Goal: Check status: Check status

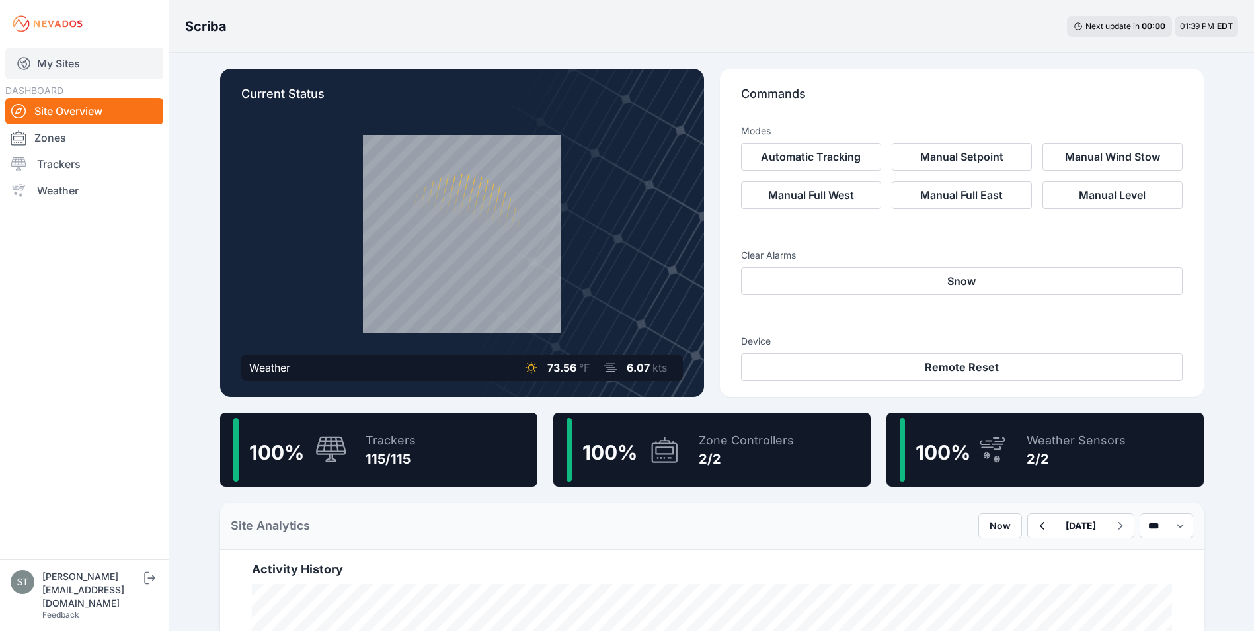
scroll to position [264, 0]
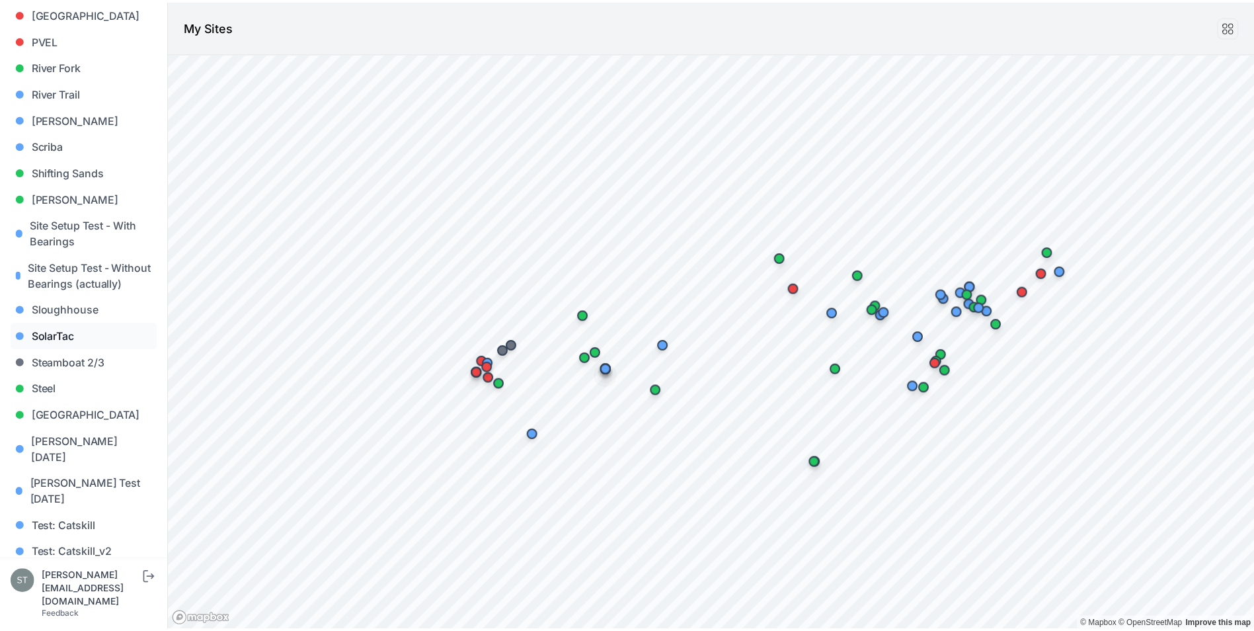
scroll to position [1224, 0]
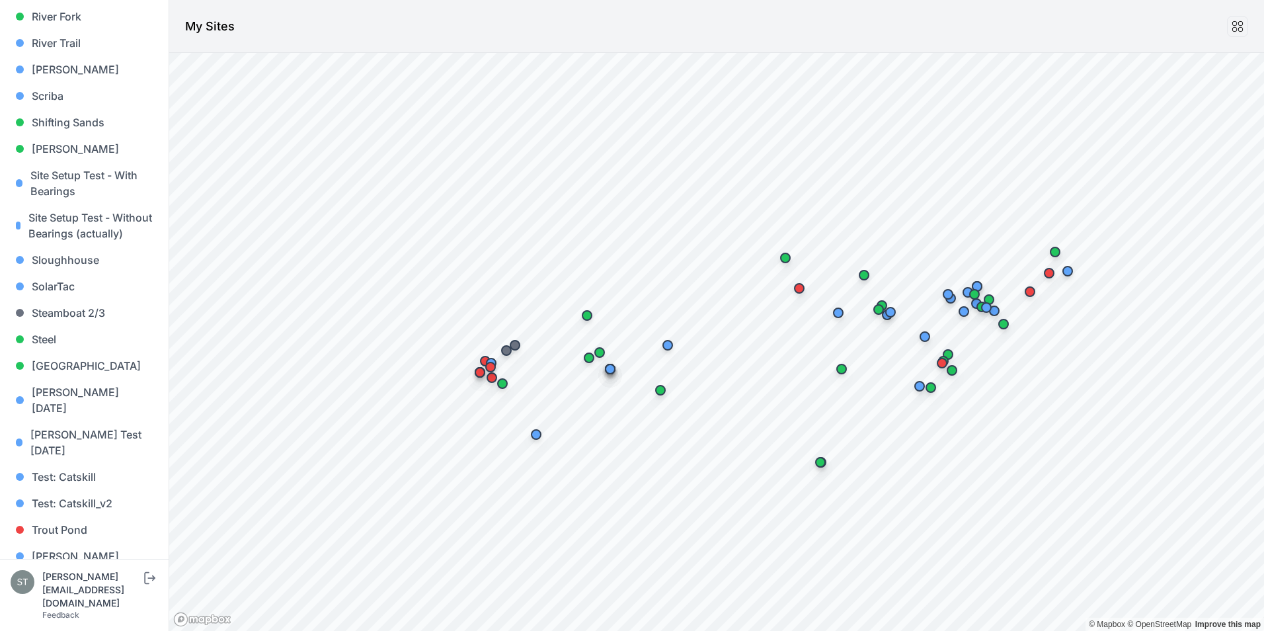
click at [54, 596] on link "Wolcott Hill" at bounding box center [84, 617] width 147 height 42
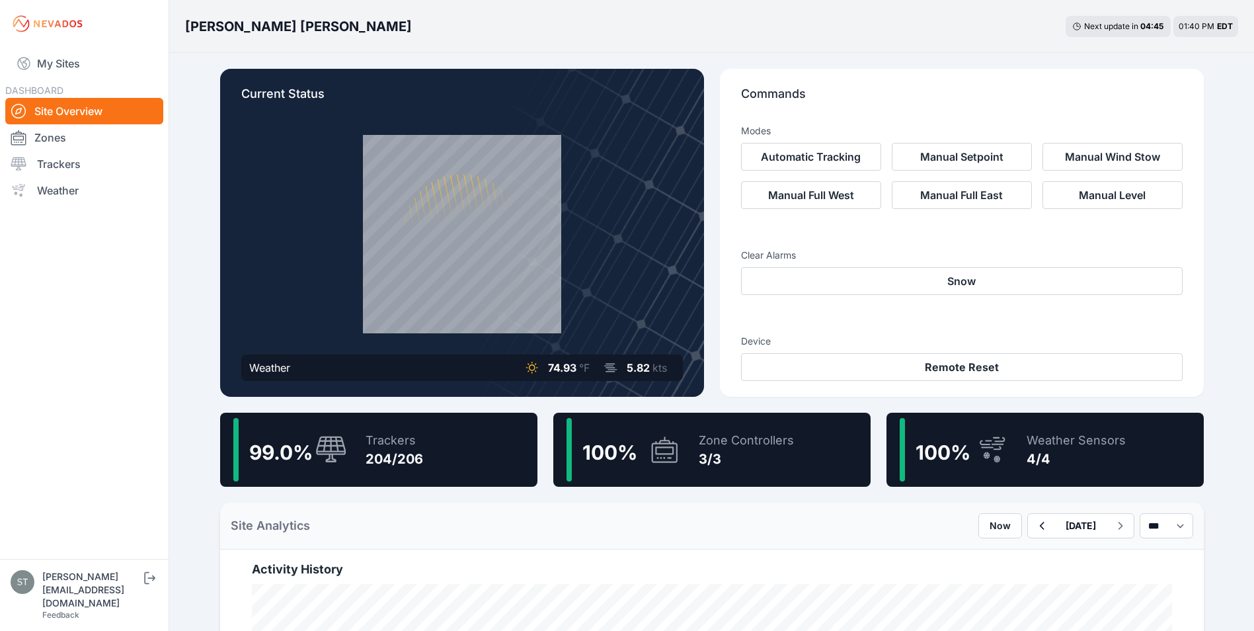
click at [353, 452] on div "Trackers 204/206" at bounding box center [387, 449] width 71 height 63
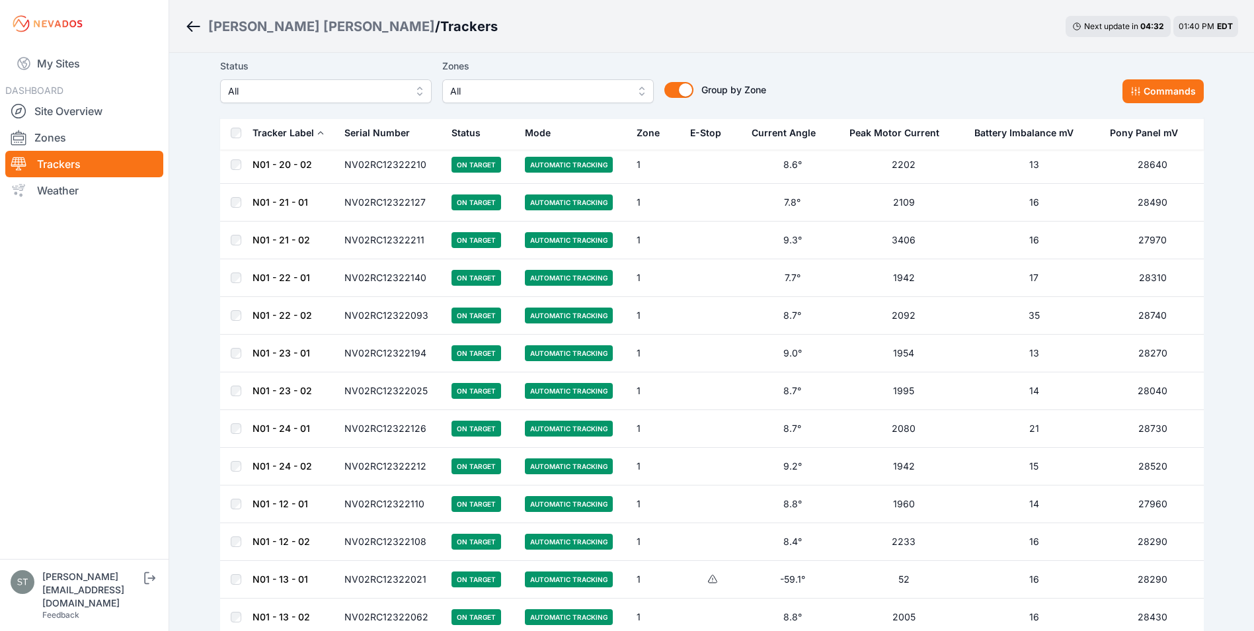
scroll to position [6012, 0]
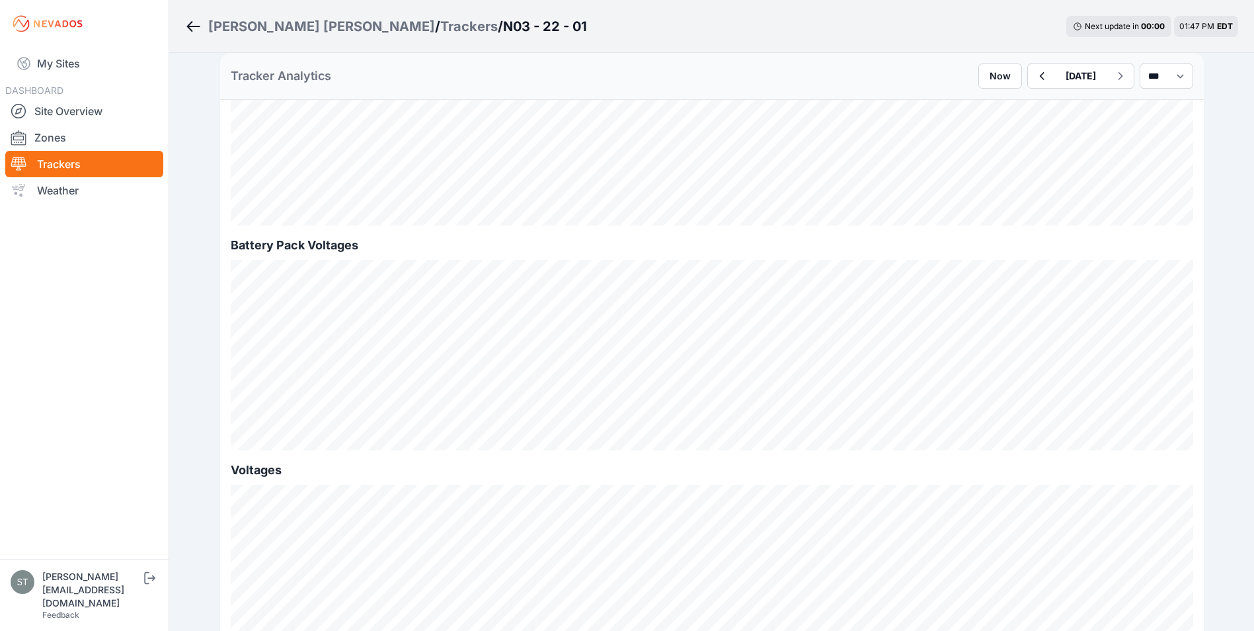
scroll to position [1190, 0]
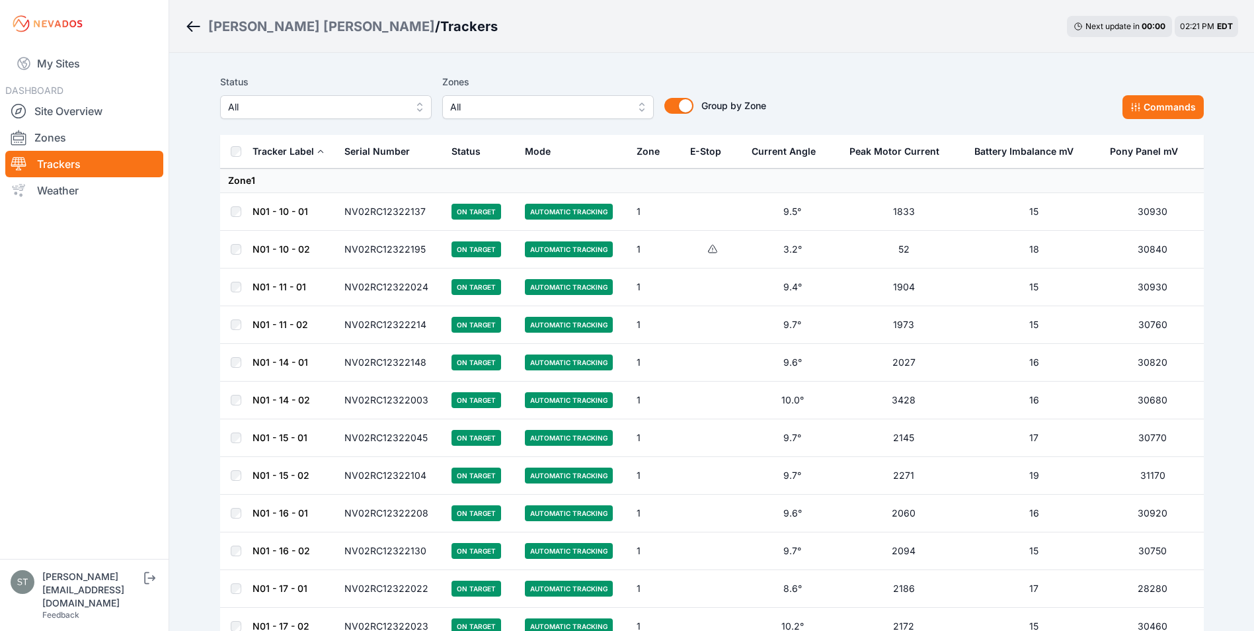
scroll to position [6012, 0]
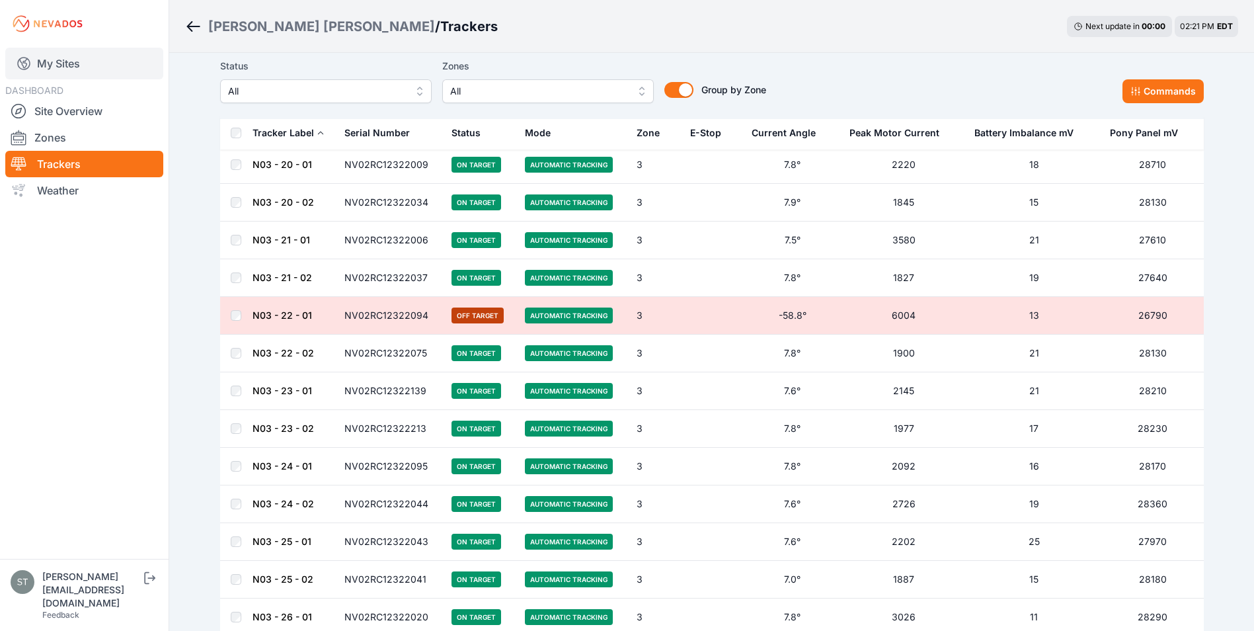
click at [65, 67] on link "My Sites" at bounding box center [84, 64] width 158 height 32
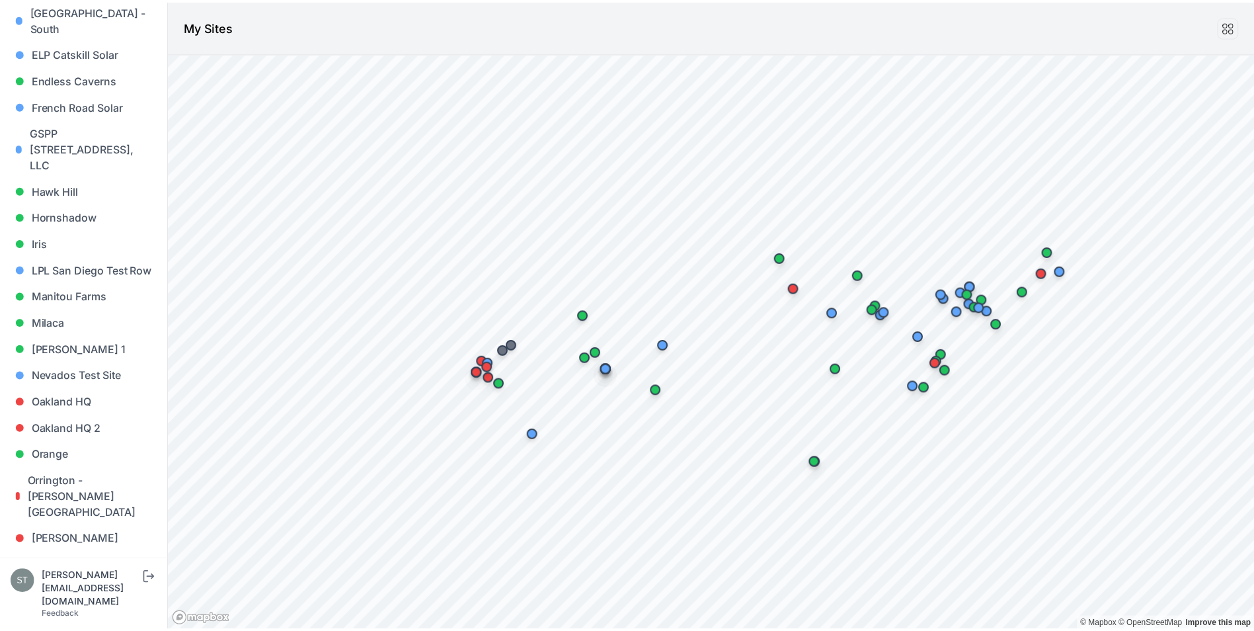
scroll to position [926, 0]
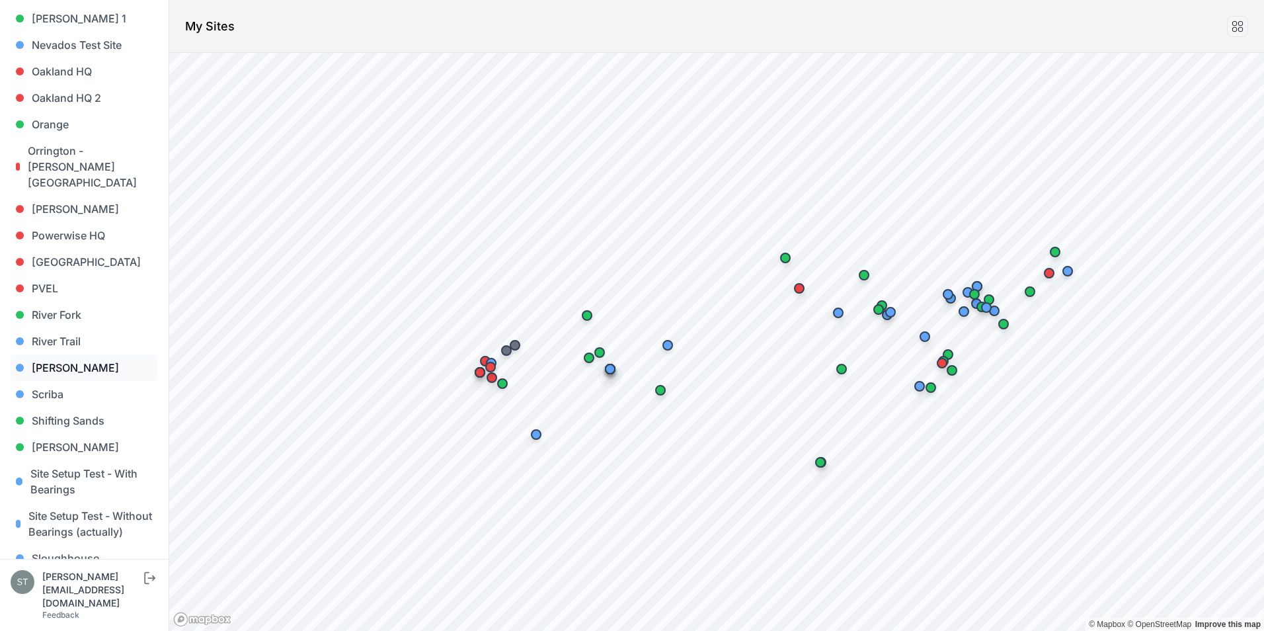
click at [53, 354] on link "[PERSON_NAME]" at bounding box center [84, 367] width 147 height 26
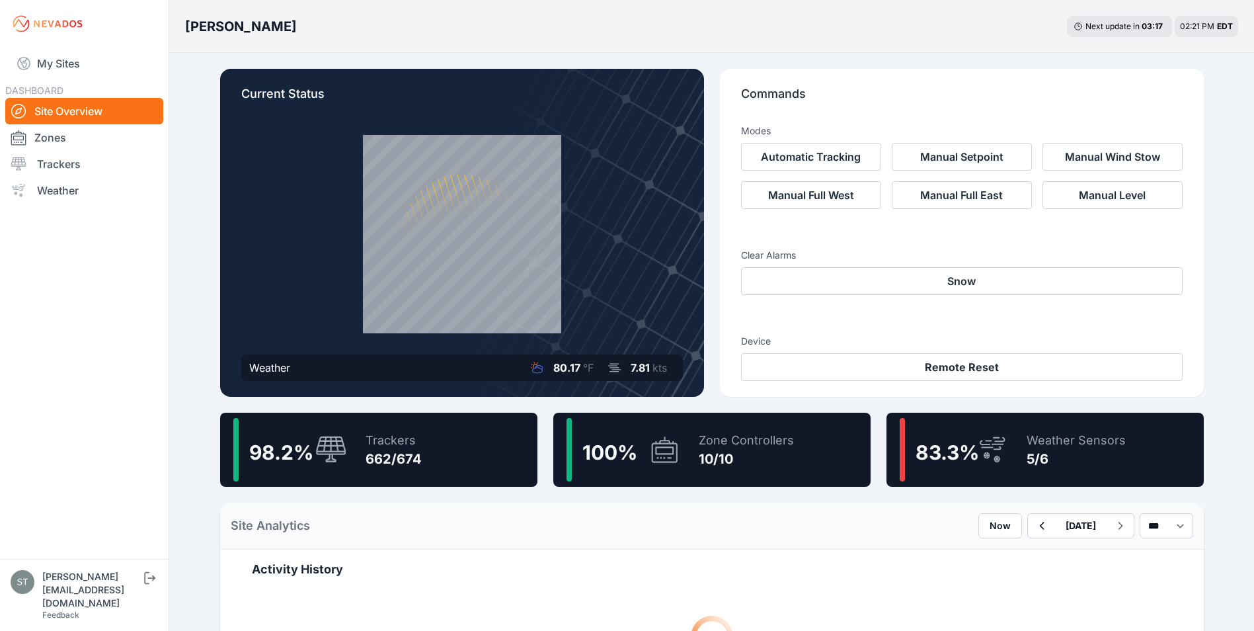
click at [333, 453] on icon at bounding box center [331, 450] width 32 height 28
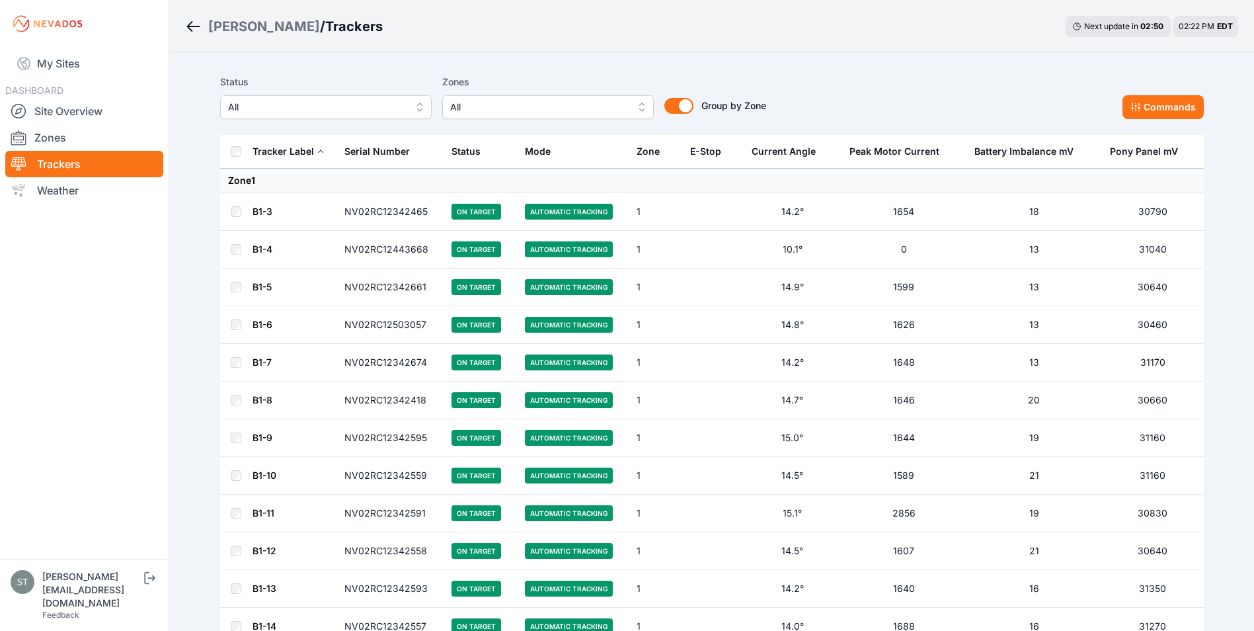
click at [319, 112] on span "All" at bounding box center [316, 107] width 177 height 16
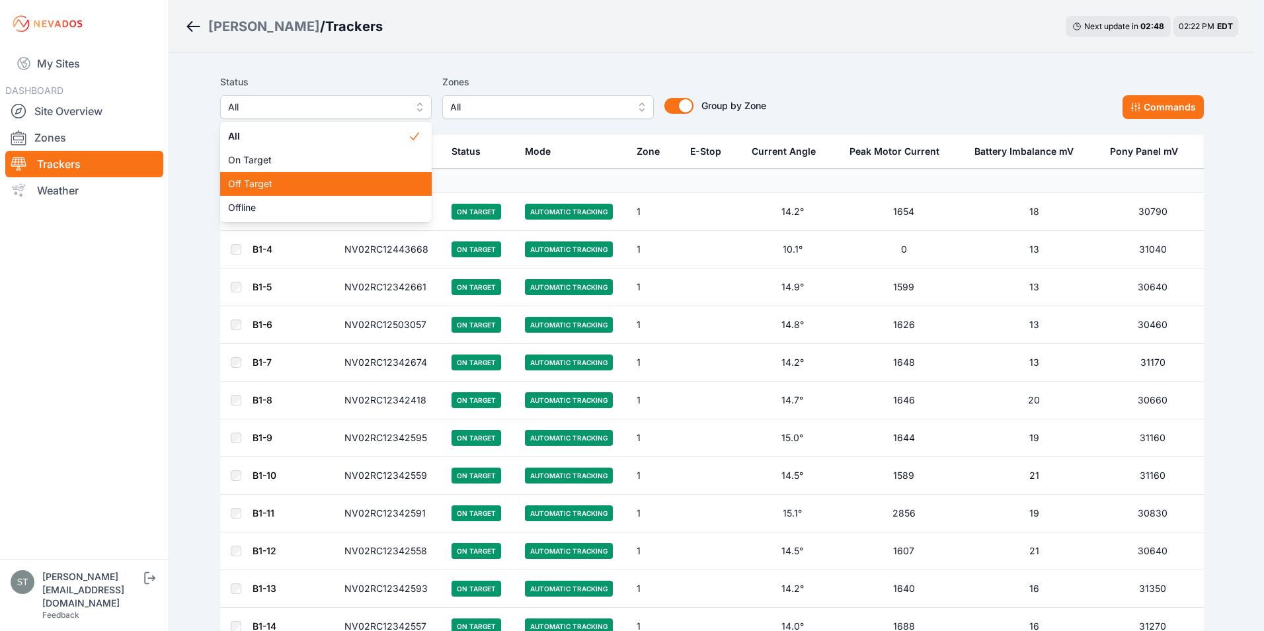
click at [251, 180] on span "Off Target" at bounding box center [318, 183] width 180 height 13
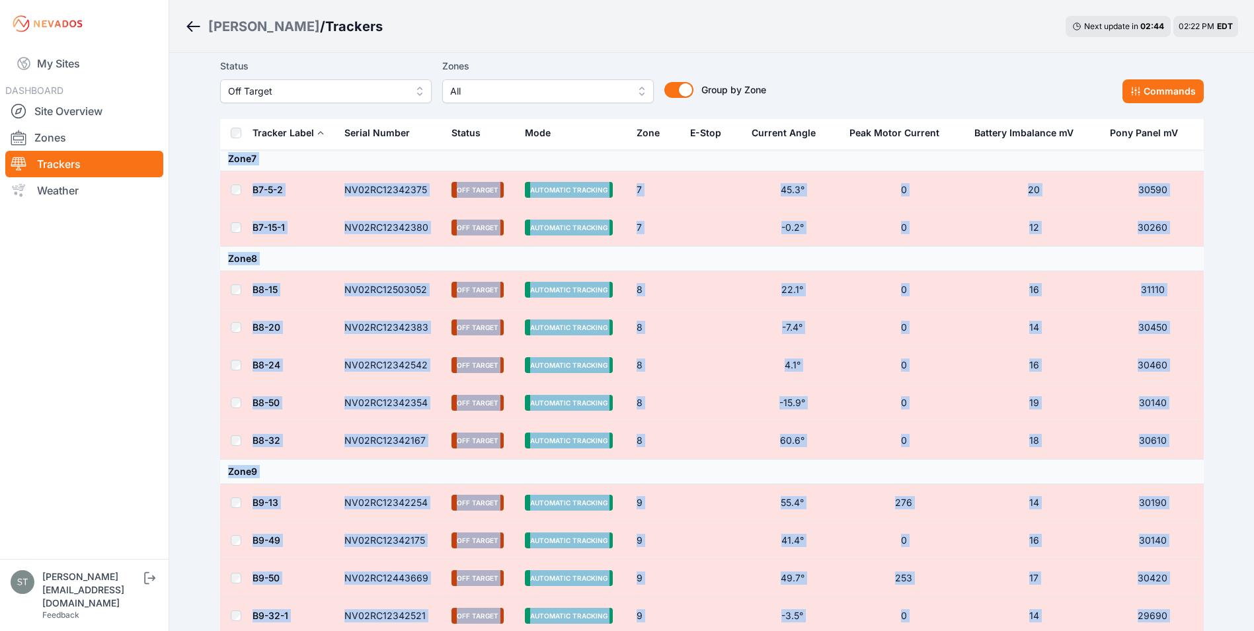
scroll to position [1084, 0]
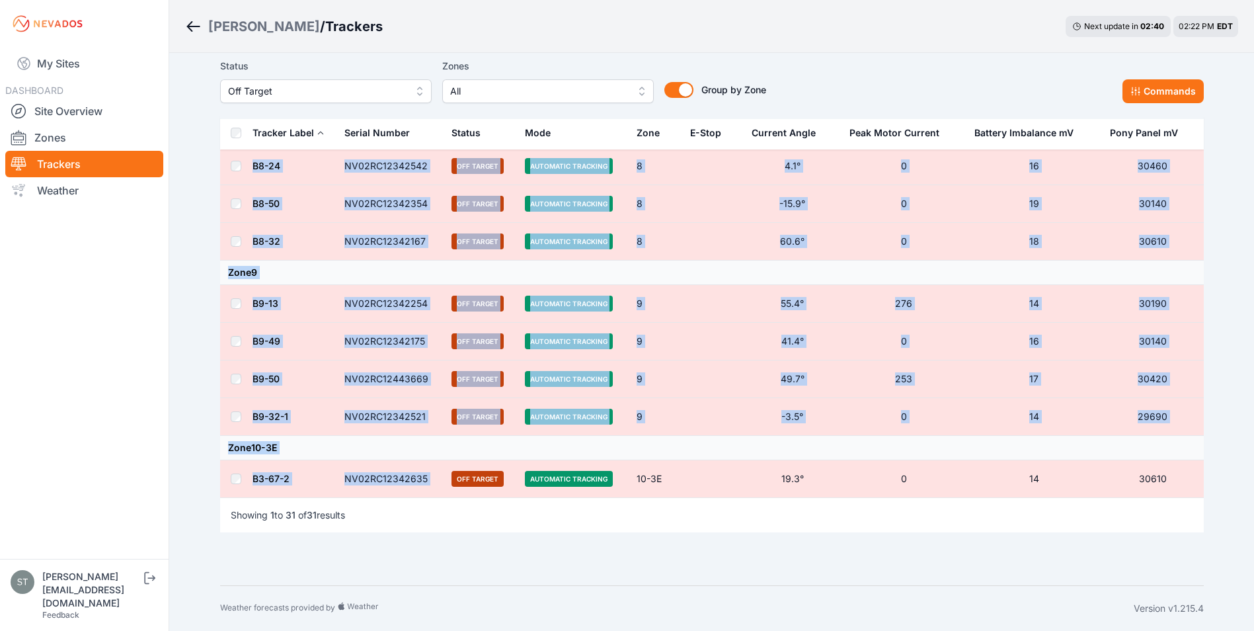
drag, startPoint x: 219, startPoint y: 179, endPoint x: 443, endPoint y: 483, distance: 377.4
copy tbody "Zone 1 B1-37-1 NV02RC12342447 Off Target Automatic Tracking 1 27.9° 0 17 30880 …"
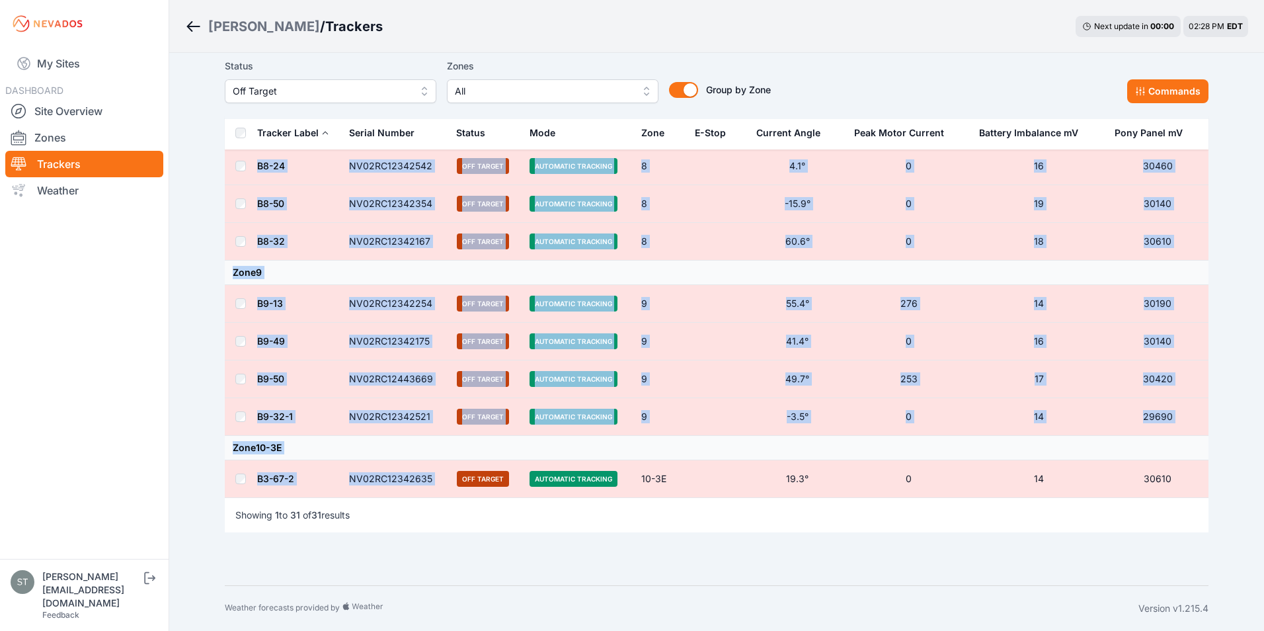
click at [306, 91] on span "Off Target" at bounding box center [321, 91] width 177 height 16
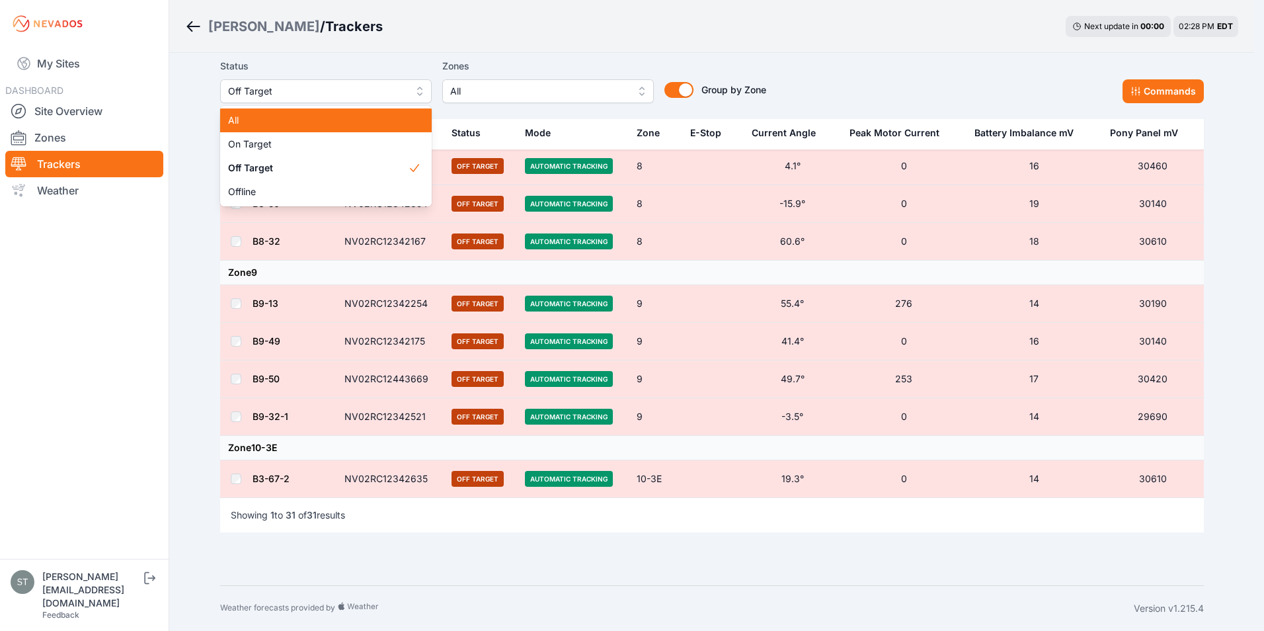
click at [265, 110] on div "All" at bounding box center [326, 120] width 212 height 24
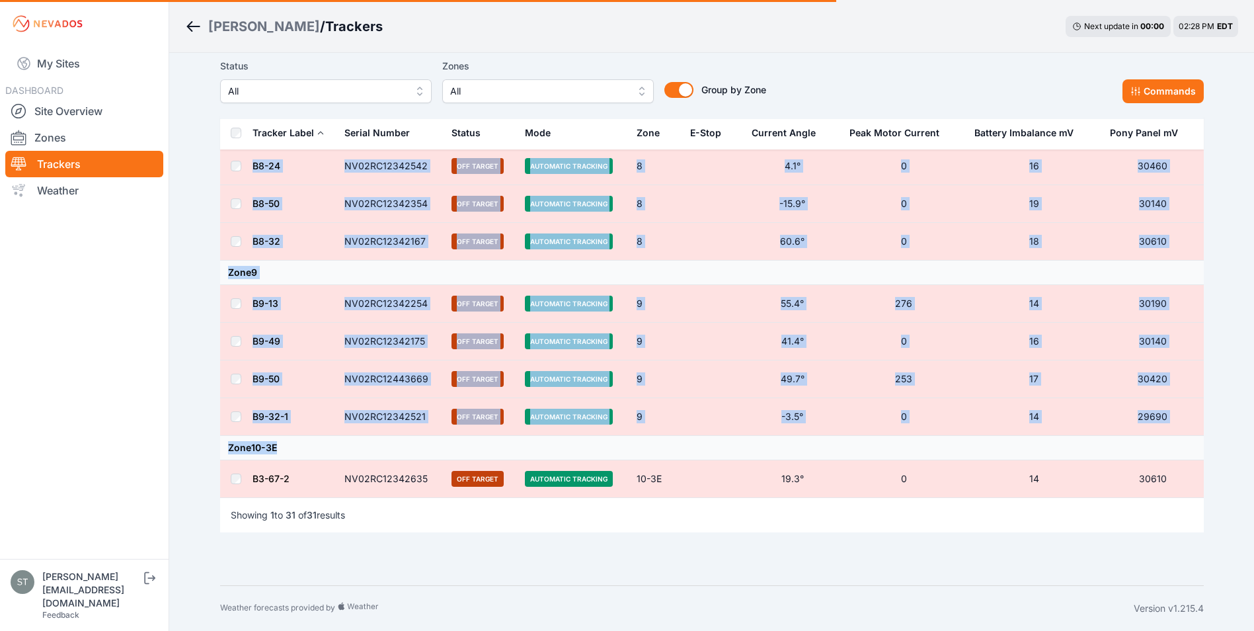
click at [472, 40] on div "Sarish / Trackers Next update in 00 : 00 02:28 PM EDT" at bounding box center [711, 26] width 1085 height 53
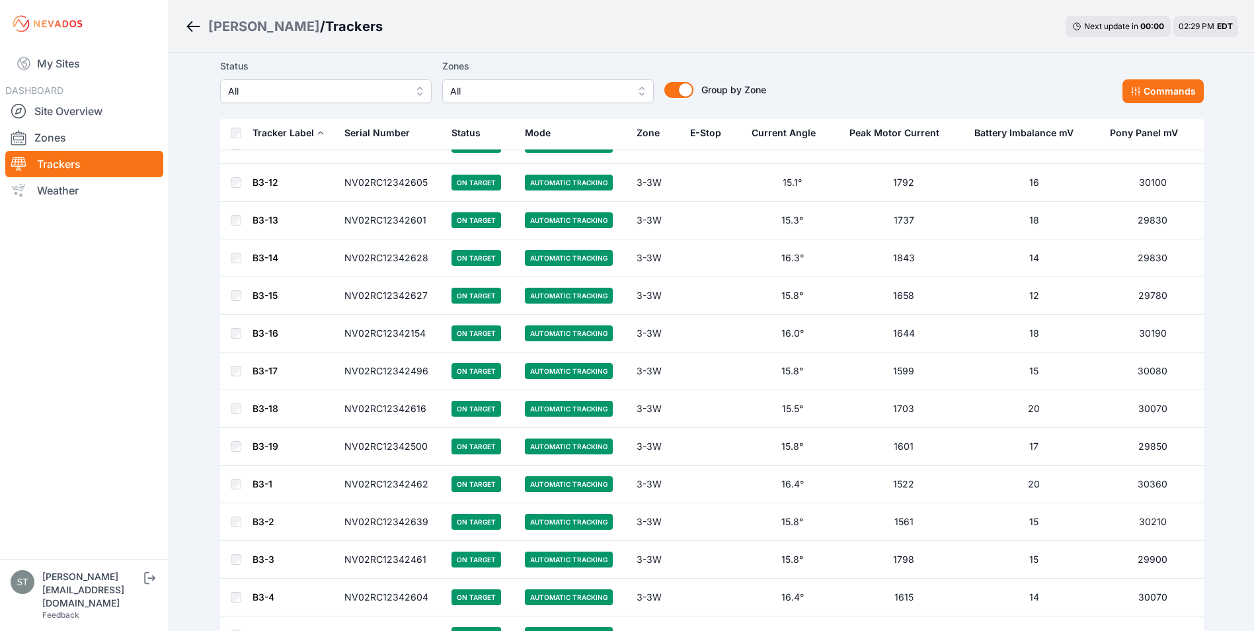
scroll to position [7299, 0]
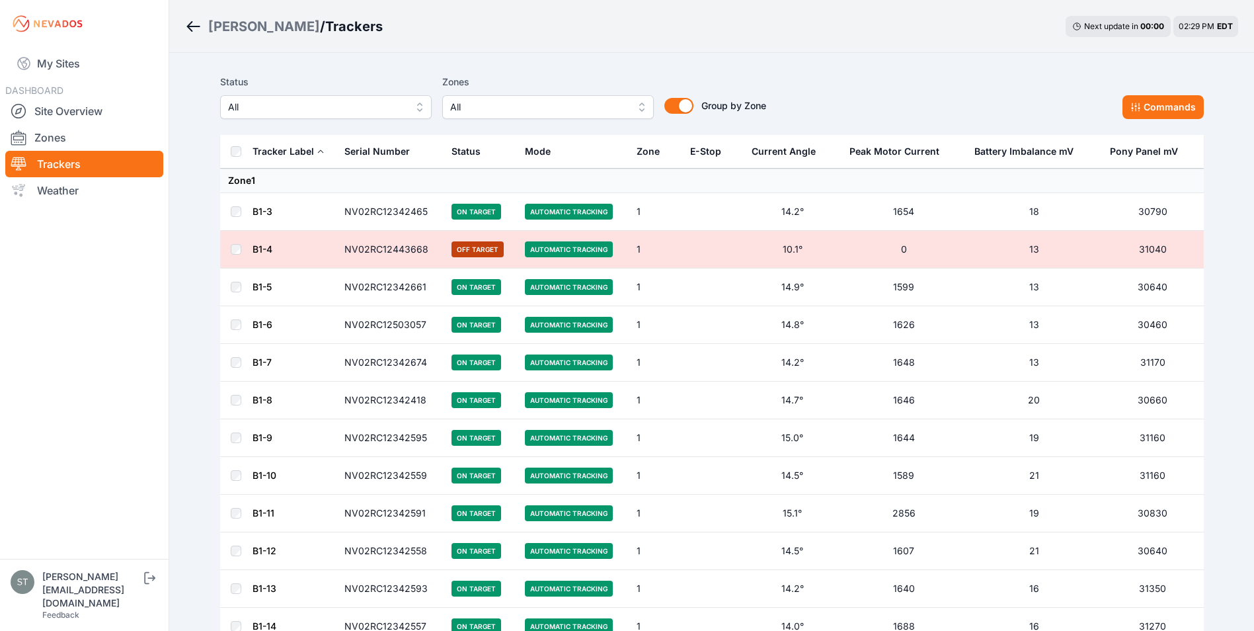
scroll to position [10470, 0]
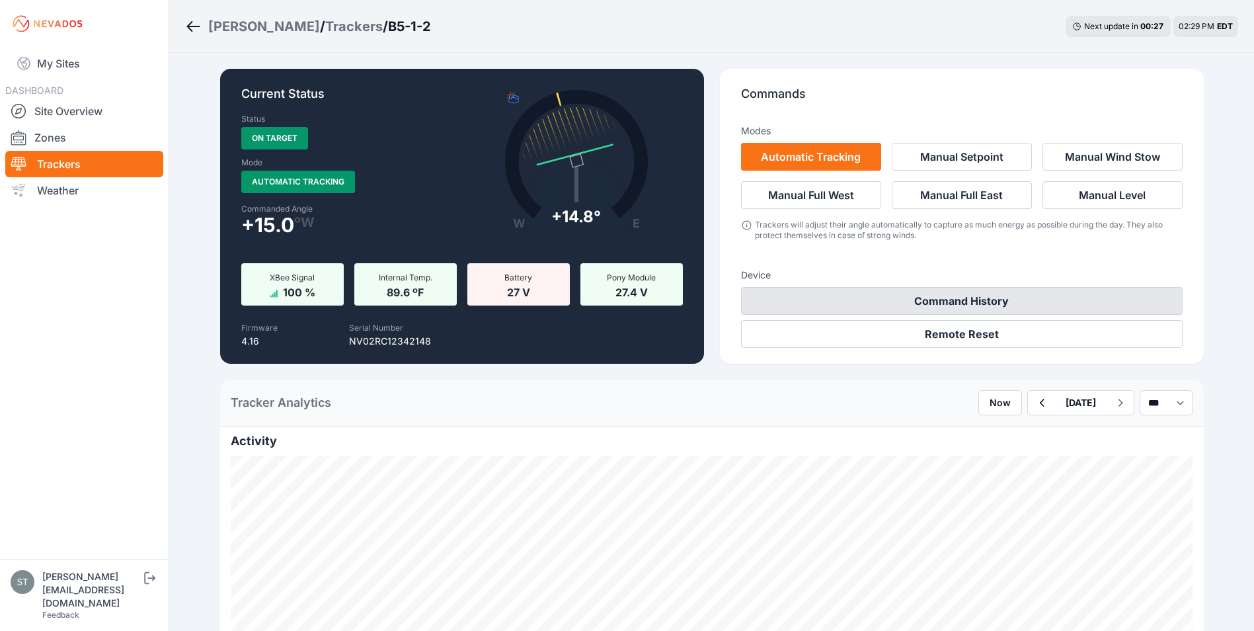
click at [976, 294] on button "Command History" at bounding box center [962, 301] width 442 height 28
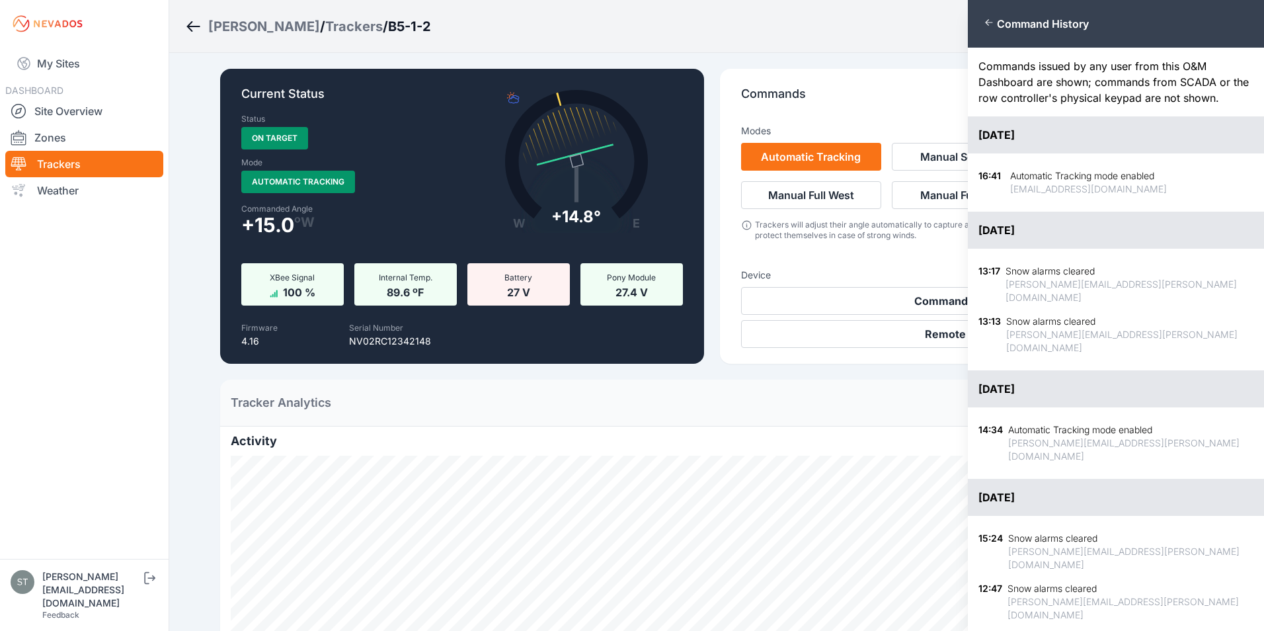
click at [918, 296] on div "Close panel Command History Commands issued by any user from this O&M Dashboard…" at bounding box center [632, 315] width 1264 height 631
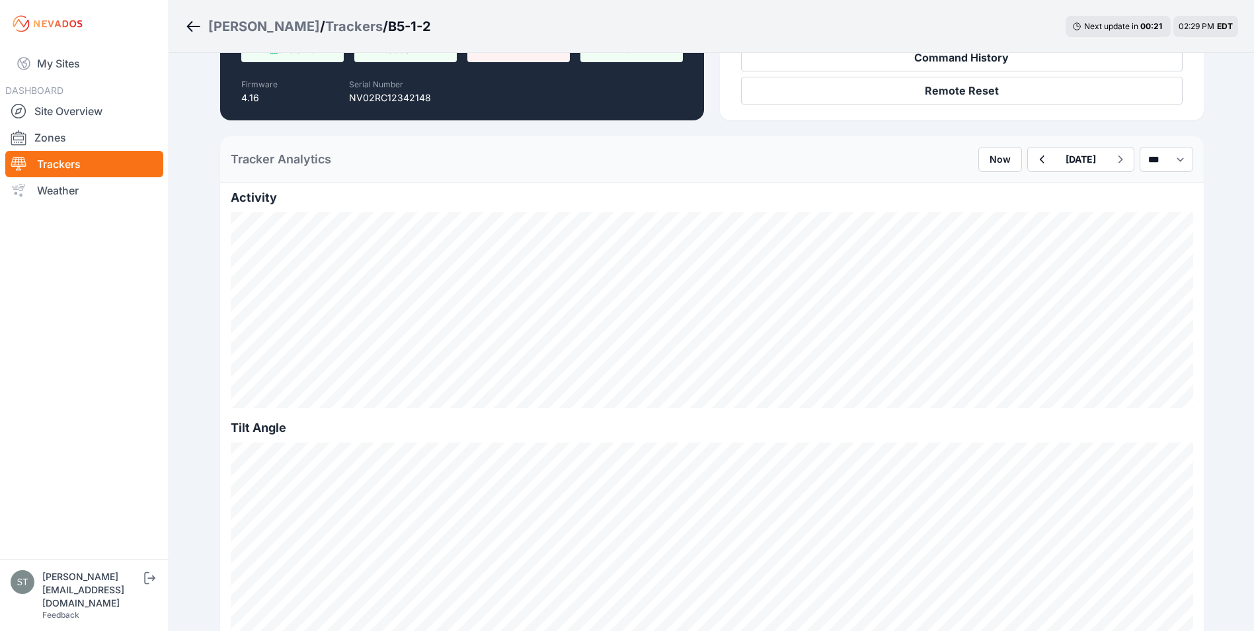
scroll to position [198, 0]
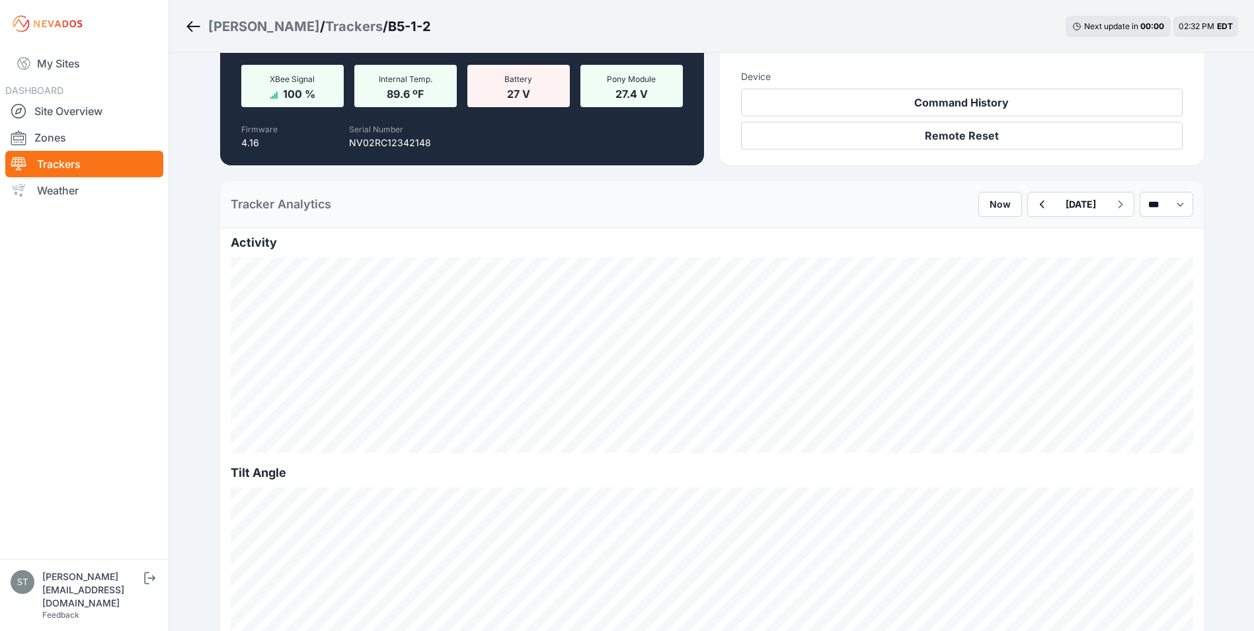
click at [63, 161] on link "Trackers" at bounding box center [84, 164] width 158 height 26
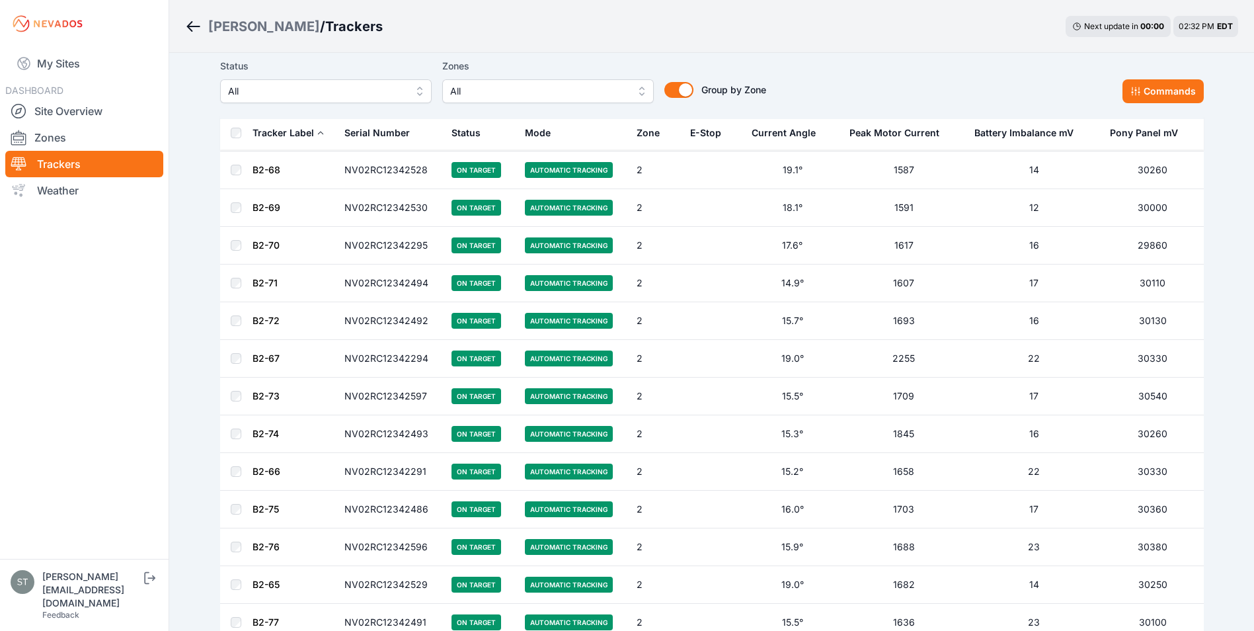
scroll to position [7299, 0]
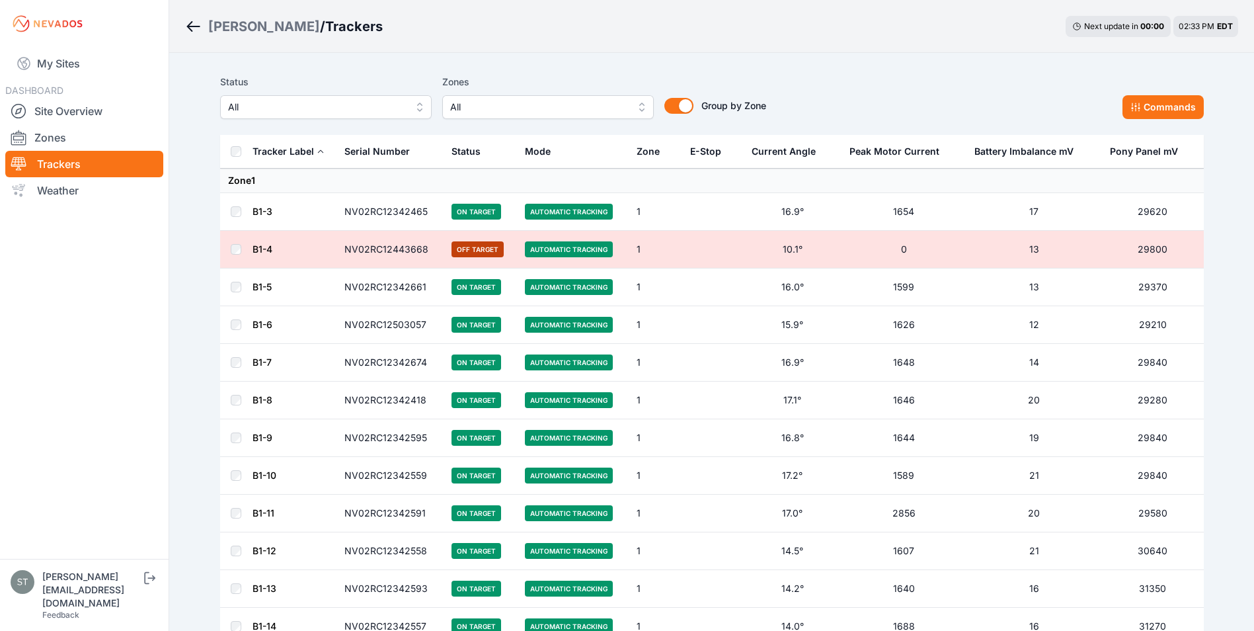
scroll to position [9127, 0]
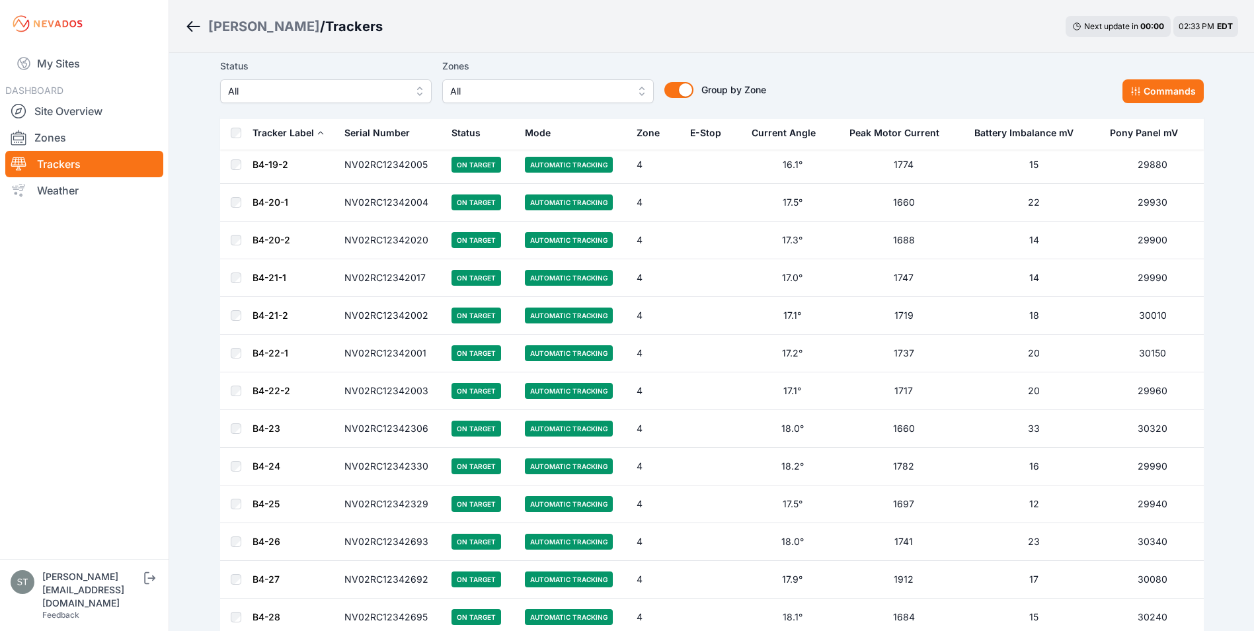
drag, startPoint x: 266, startPoint y: 313, endPoint x: 184, endPoint y: 332, distance: 84.2
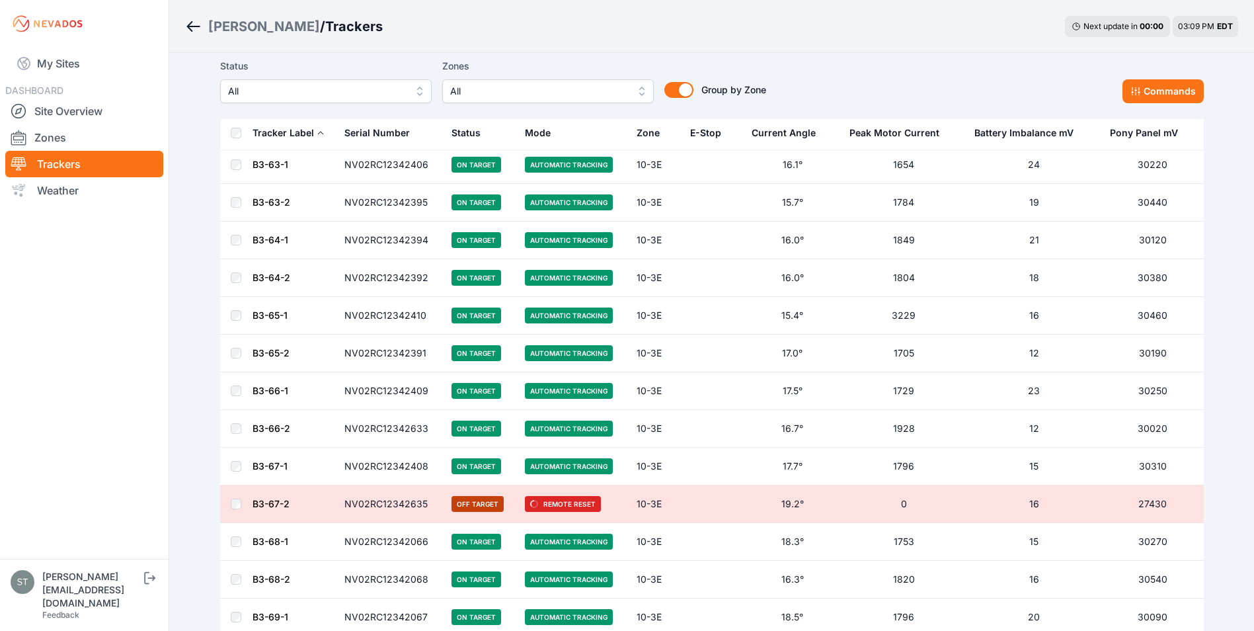
scroll to position [575, 0]
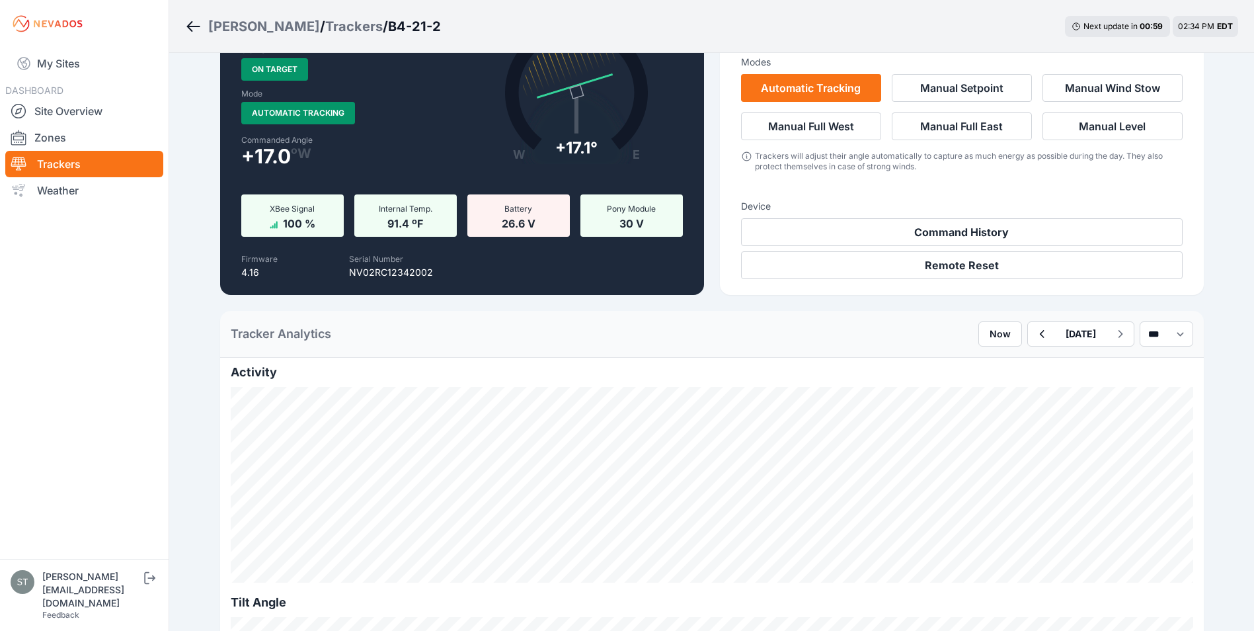
scroll to position [66, 0]
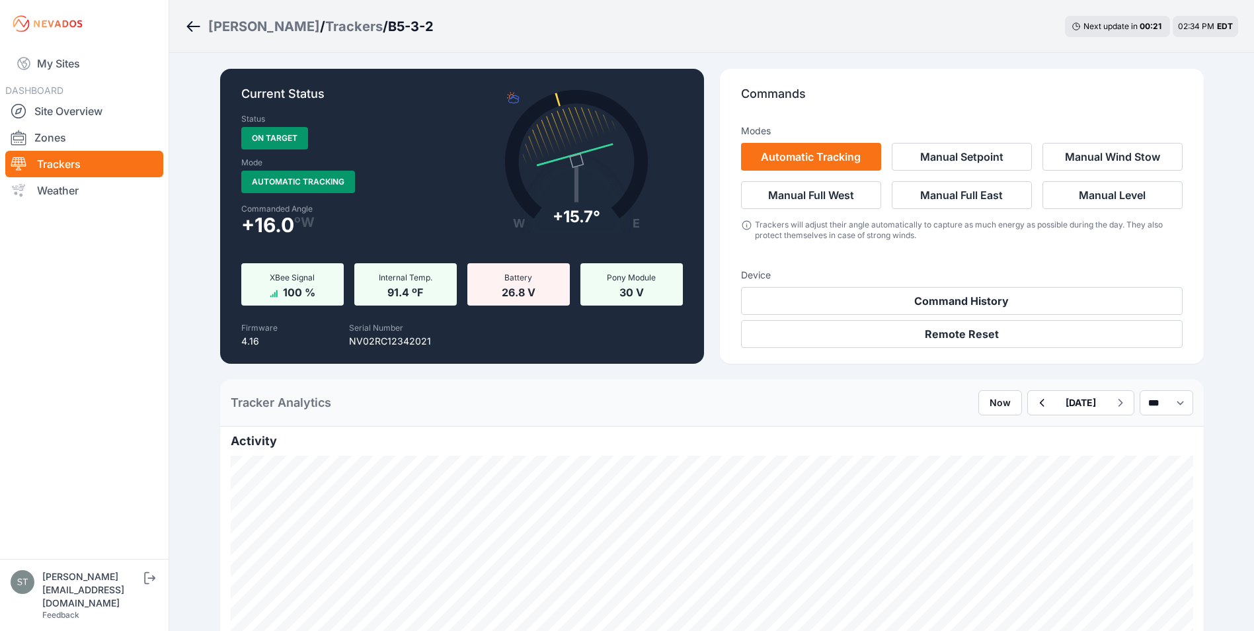
drag, startPoint x: 379, startPoint y: 24, endPoint x: 326, endPoint y: 29, distance: 53.8
click at [326, 29] on div "[PERSON_NAME] / Trackers / B5-3-2 Next update in 00 : 21 02:34 PM EDT" at bounding box center [711, 26] width 1085 height 53
copy div "B5-3-2"
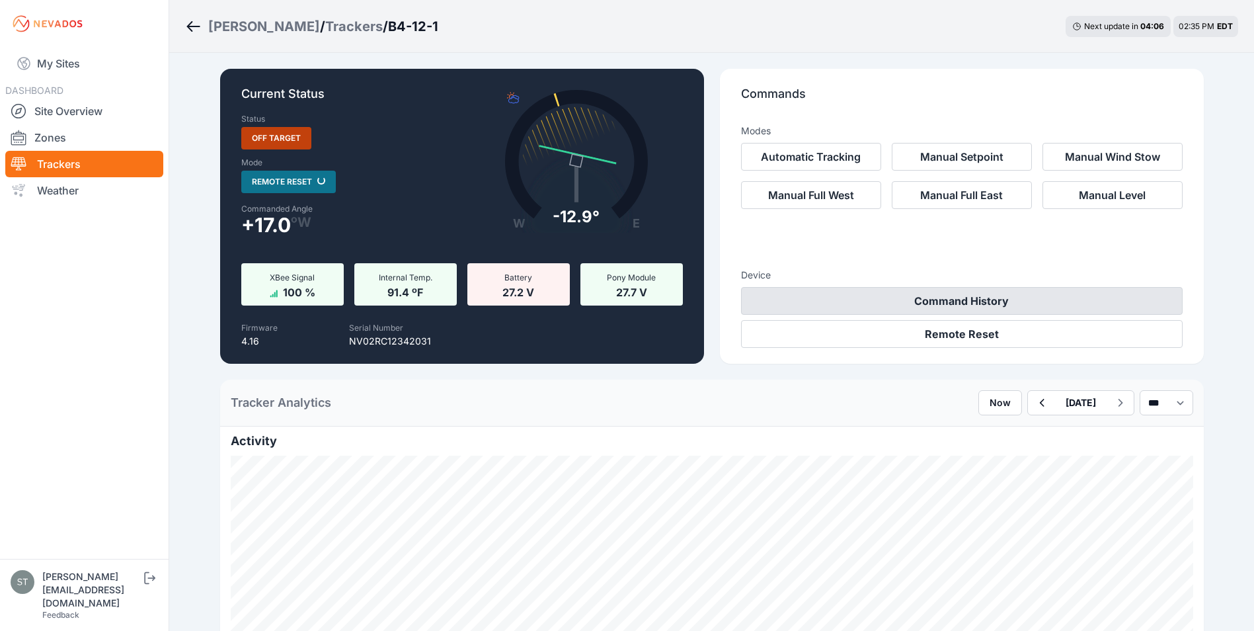
click at [1013, 299] on button "Command History" at bounding box center [962, 301] width 442 height 28
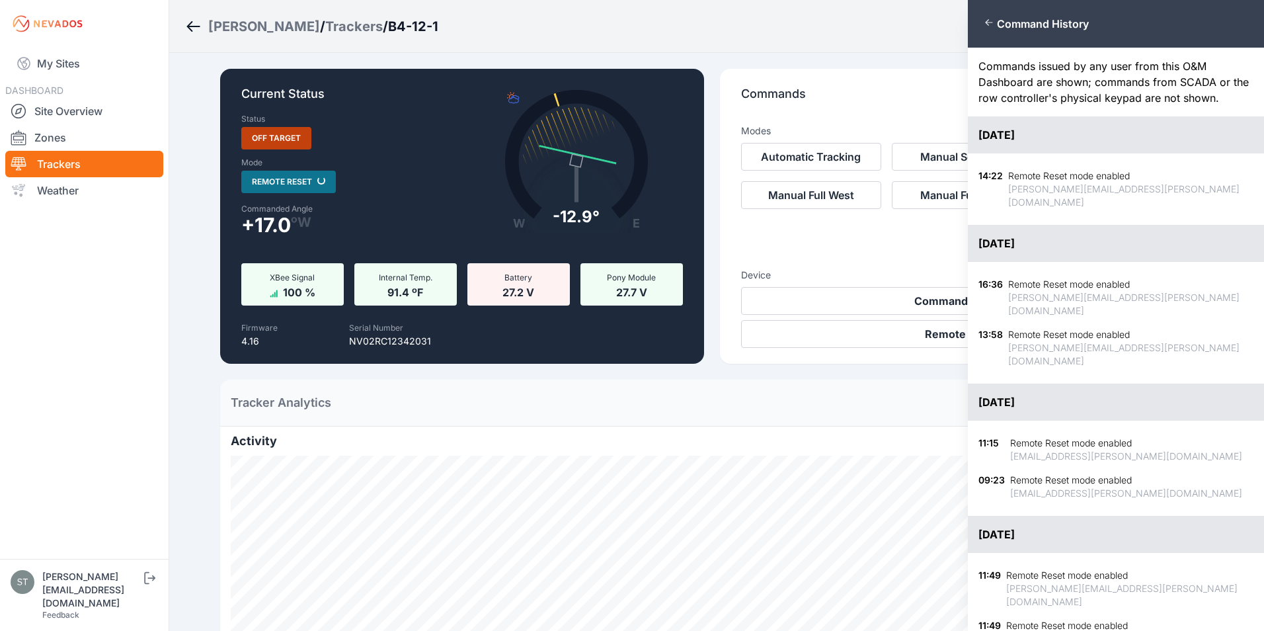
click at [864, 38] on div "Close panel Command History Commands issued by any user from this O&M Dashboard…" at bounding box center [632, 315] width 1264 height 631
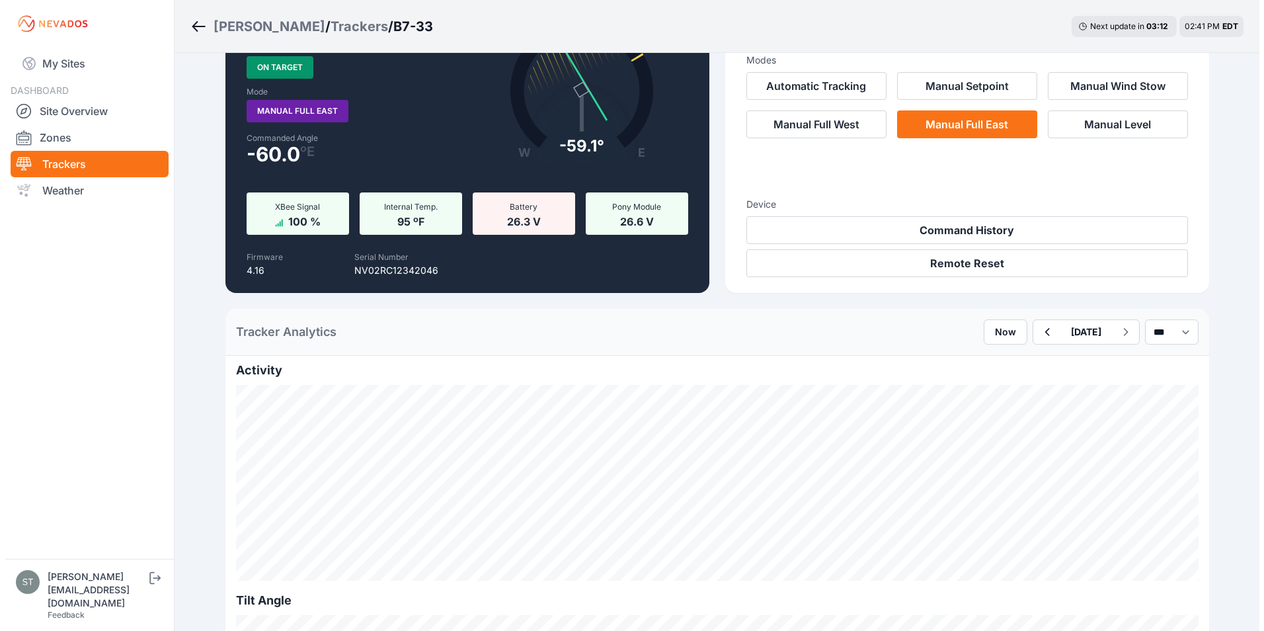
scroll to position [66, 0]
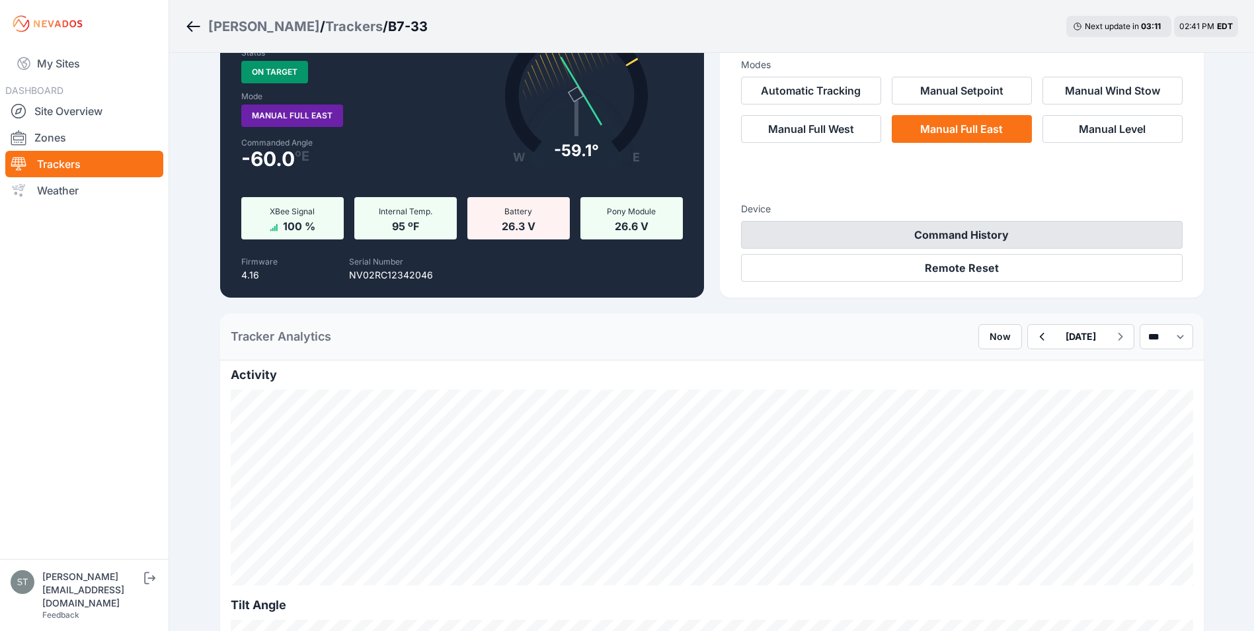
click at [992, 231] on button "Command History" at bounding box center [962, 235] width 442 height 28
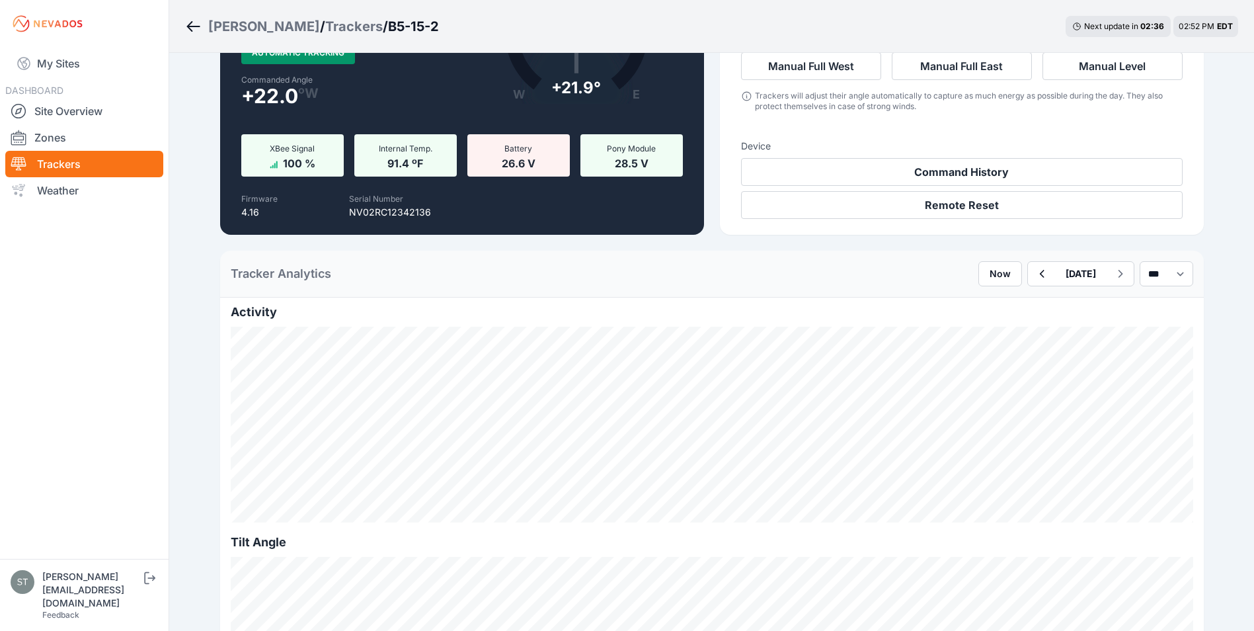
scroll to position [66, 0]
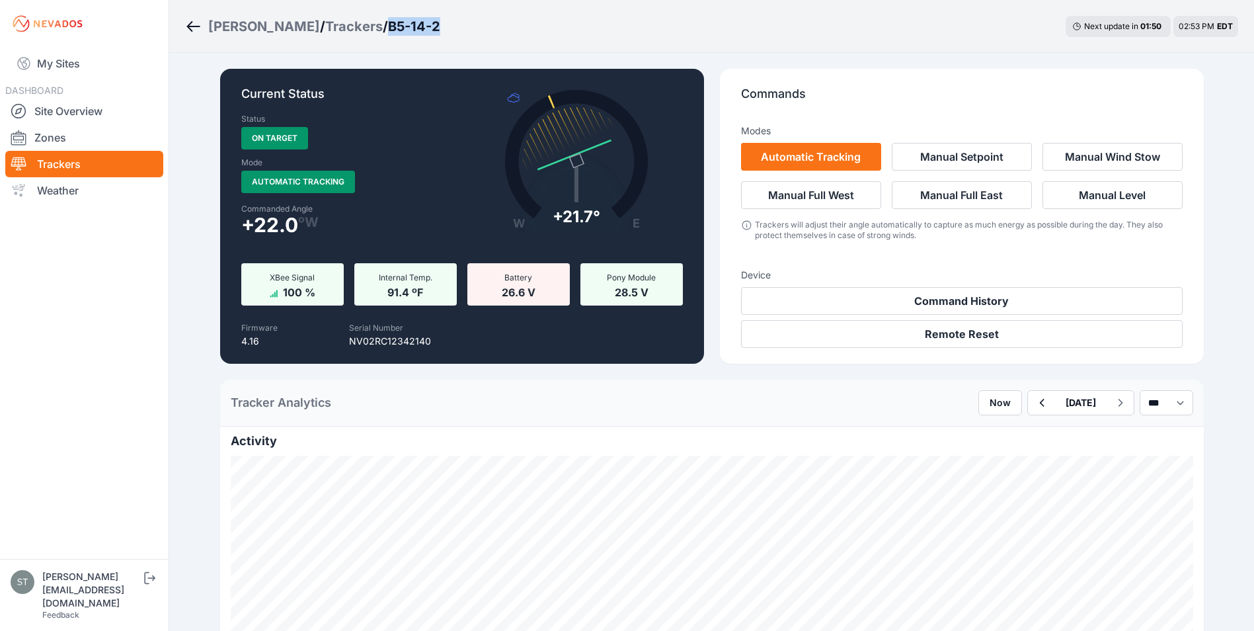
drag, startPoint x: 393, startPoint y: 26, endPoint x: 329, endPoint y: 29, distance: 64.2
click at [329, 29] on div "Sarish / Trackers / B5-14-2 Next update in 01 : 50 02:53 PM EDT" at bounding box center [711, 26] width 1085 height 53
copy h3 "B5-14-2"
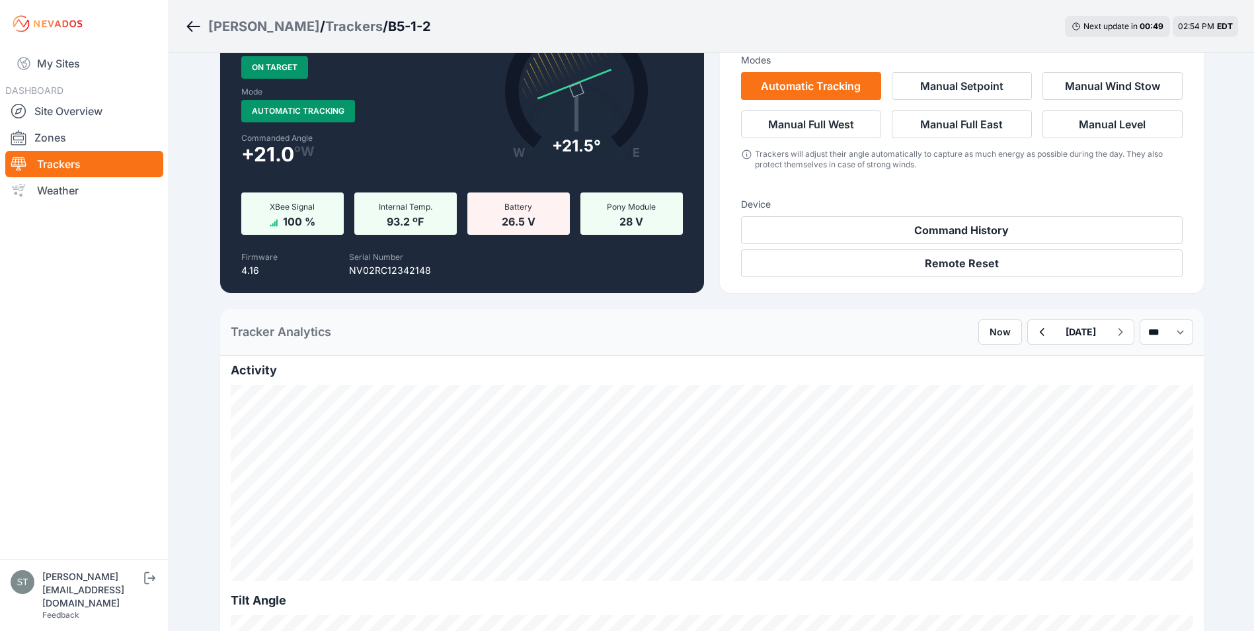
scroll to position [66, 0]
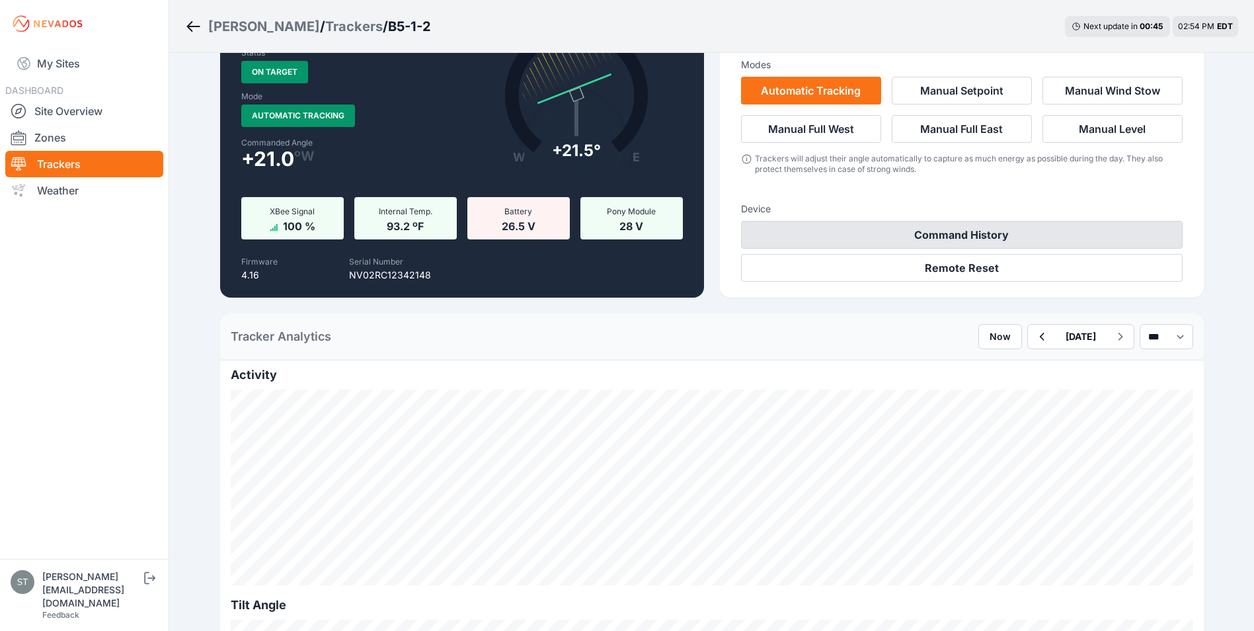
click at [968, 234] on button "Command History" at bounding box center [962, 235] width 442 height 28
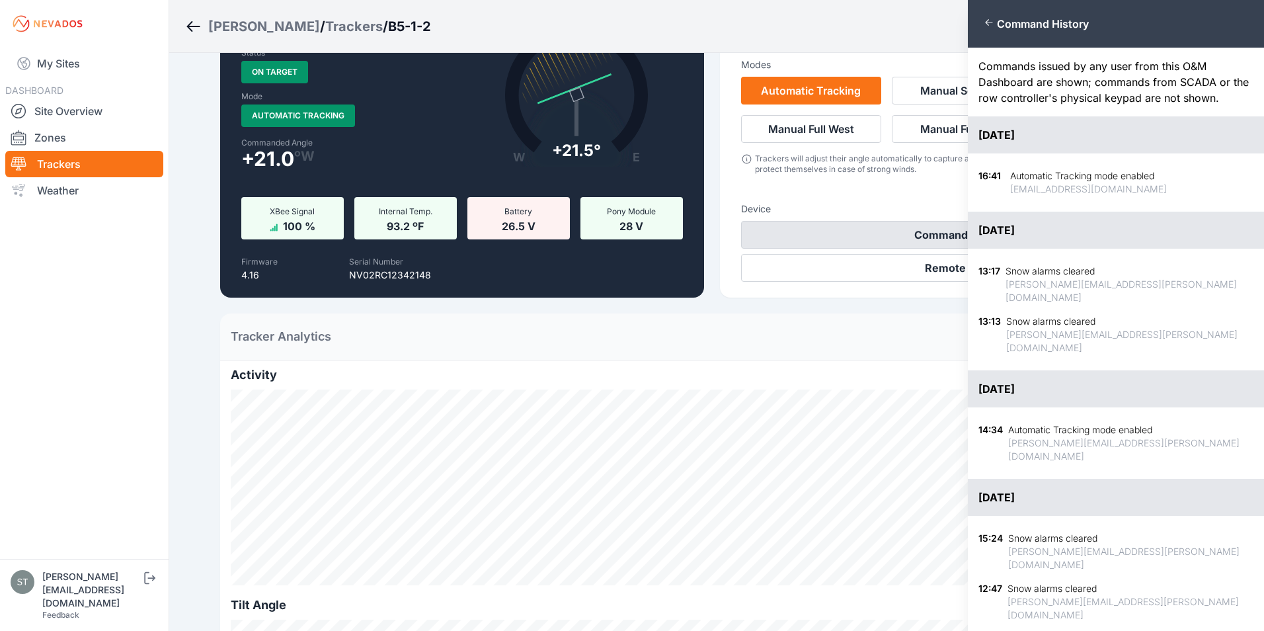
click at [968, 234] on div "07-14-2025" at bounding box center [1116, 230] width 296 height 37
click at [922, 216] on div "Close panel Command History Commands issued by any user from this O&M Dashboard…" at bounding box center [632, 315] width 1264 height 631
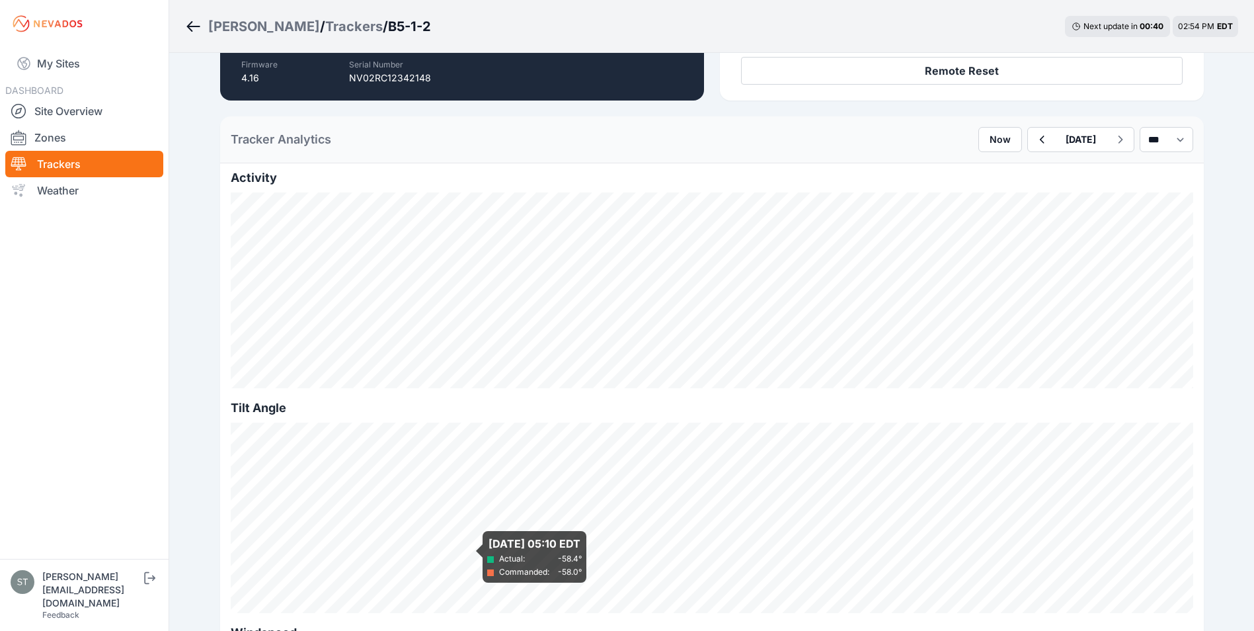
scroll to position [264, 0]
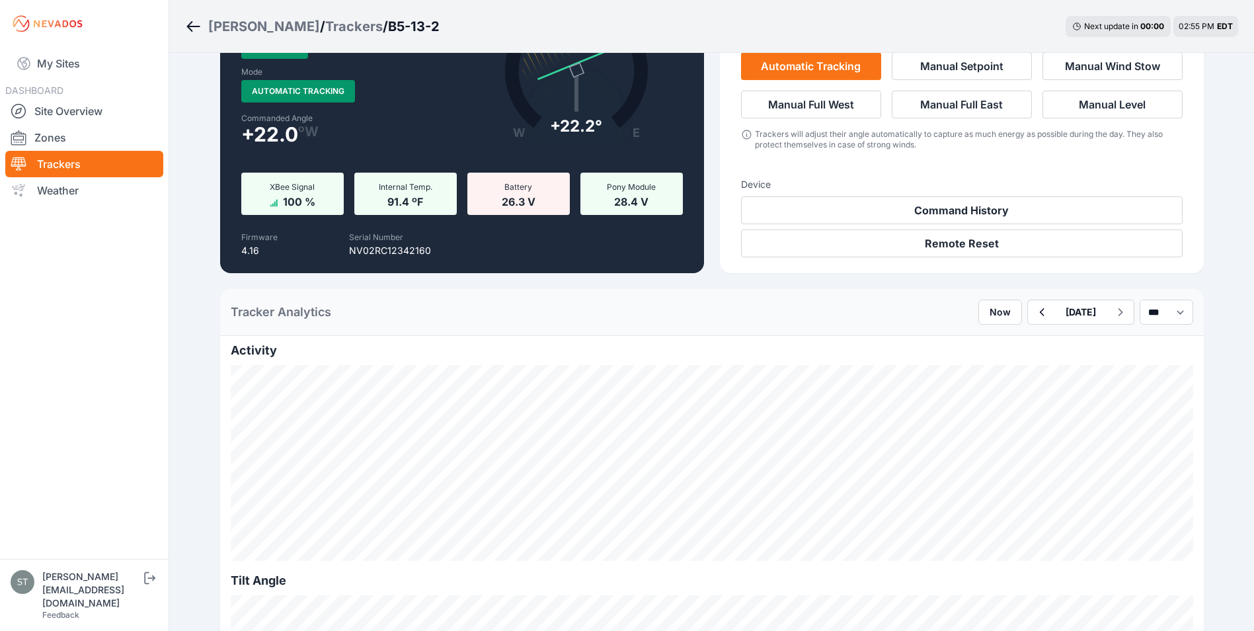
scroll to position [66, 0]
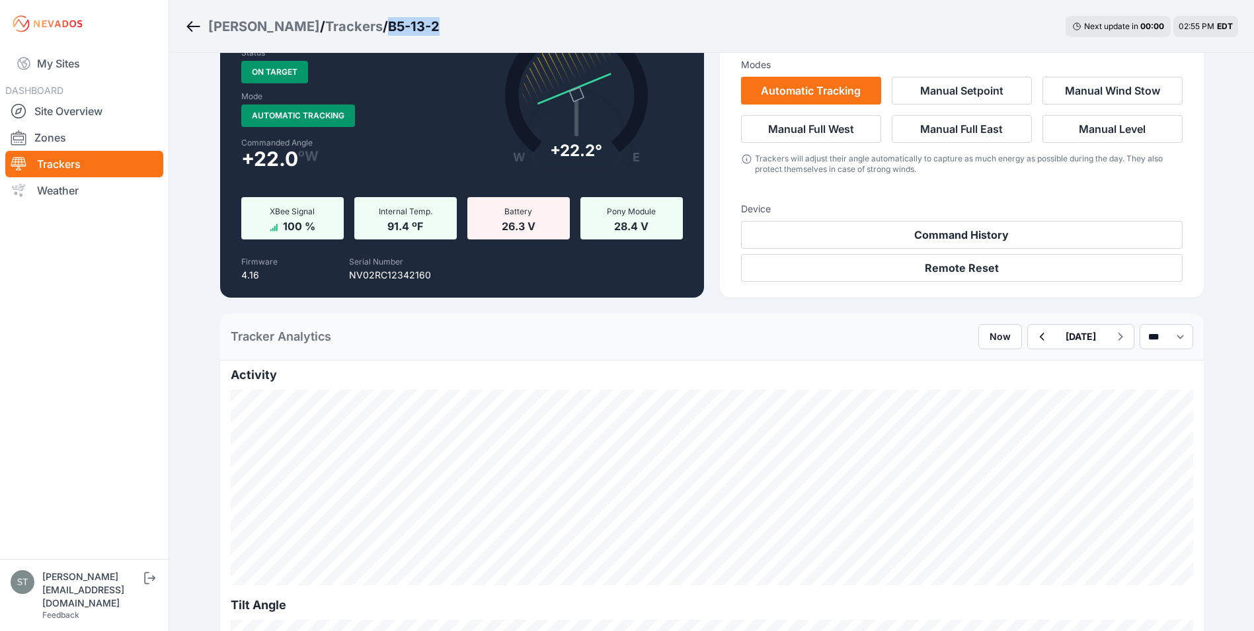
drag, startPoint x: 386, startPoint y: 26, endPoint x: 330, endPoint y: 34, distance: 56.8
click at [330, 34] on div "[PERSON_NAME] / Trackers / B5-13-2 Next update in 00 : 00 02:55 PM EDT" at bounding box center [711, 26] width 1085 height 53
copy h3 "B5-13-2"
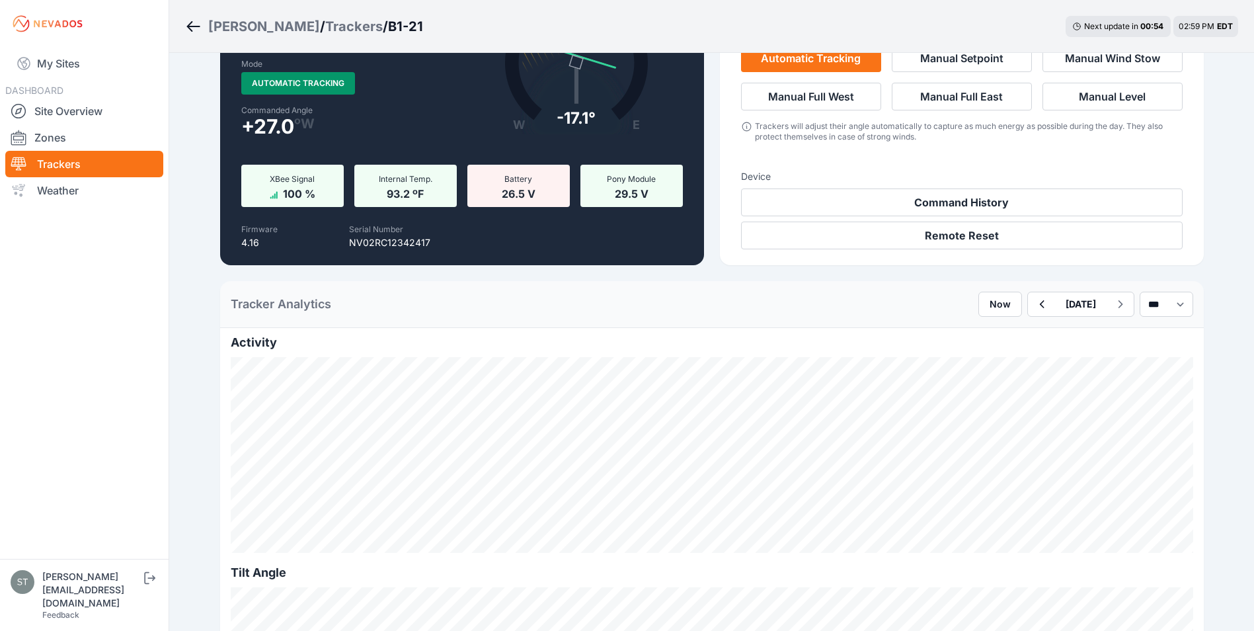
scroll to position [264, 0]
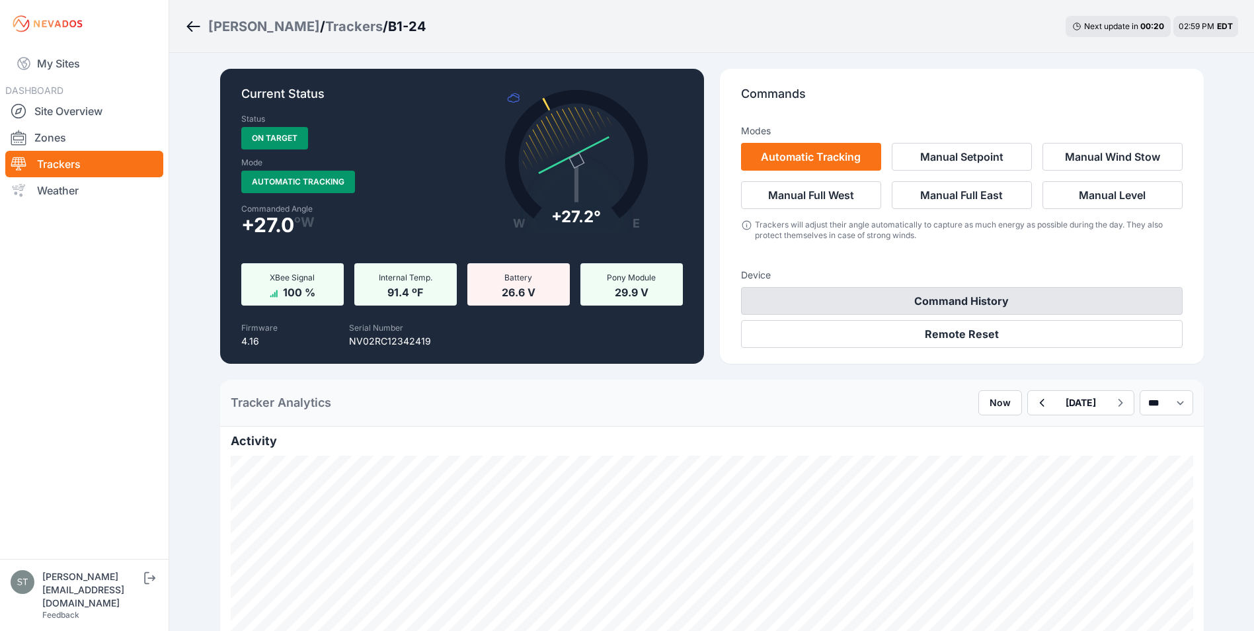
click at [974, 295] on button "Command History" at bounding box center [962, 301] width 442 height 28
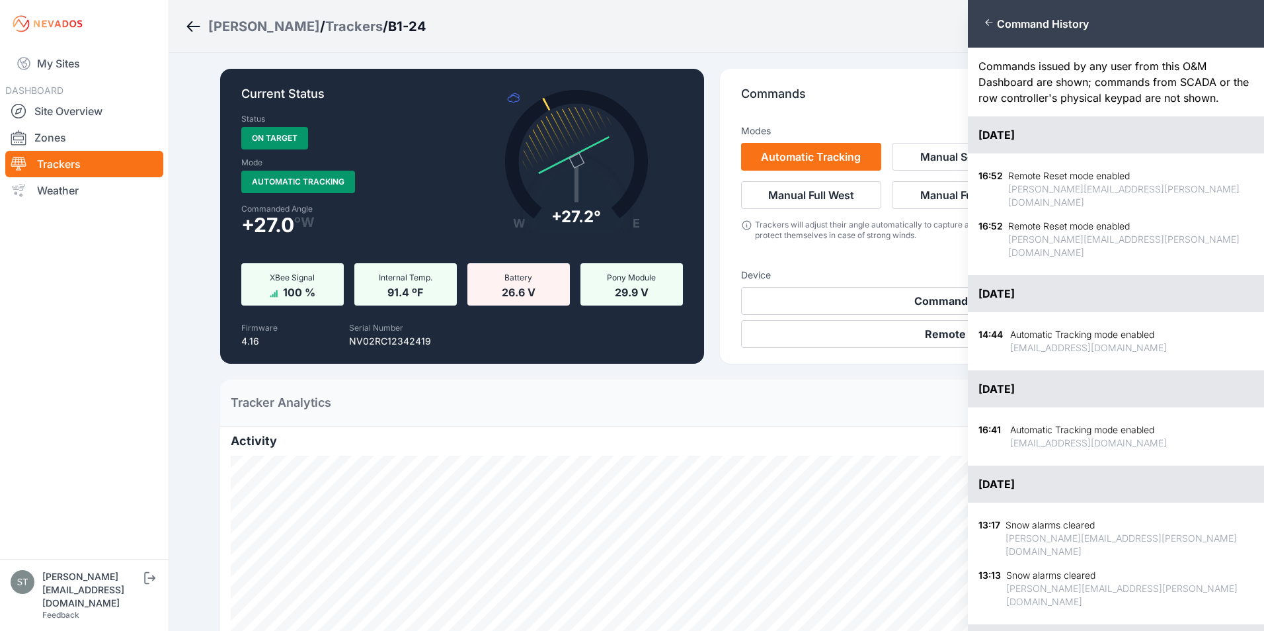
click at [937, 301] on div "Close panel Command History Commands issued by any user from this O&M Dashboard…" at bounding box center [632, 315] width 1264 height 631
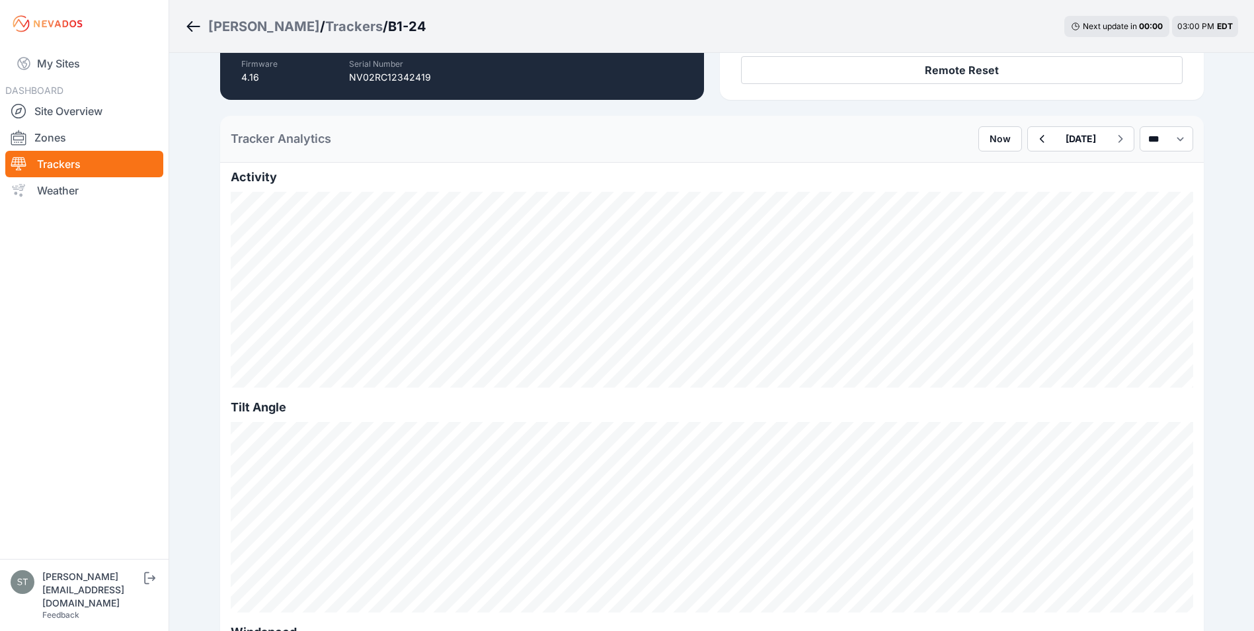
scroll to position [264, 0]
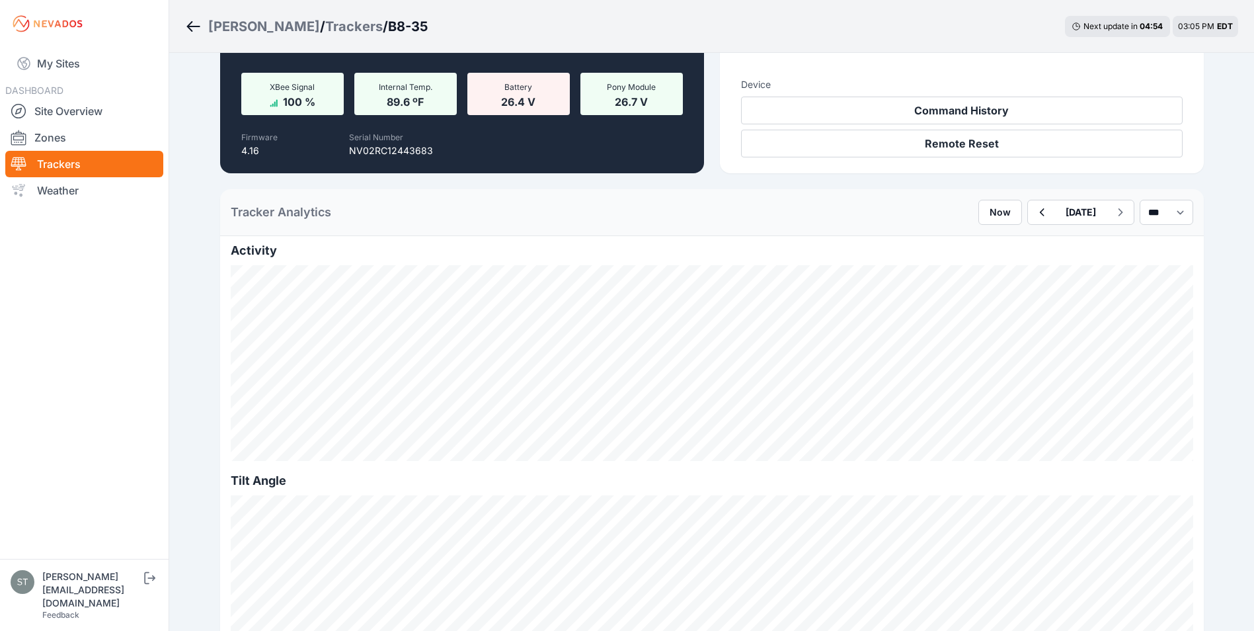
scroll to position [264, 0]
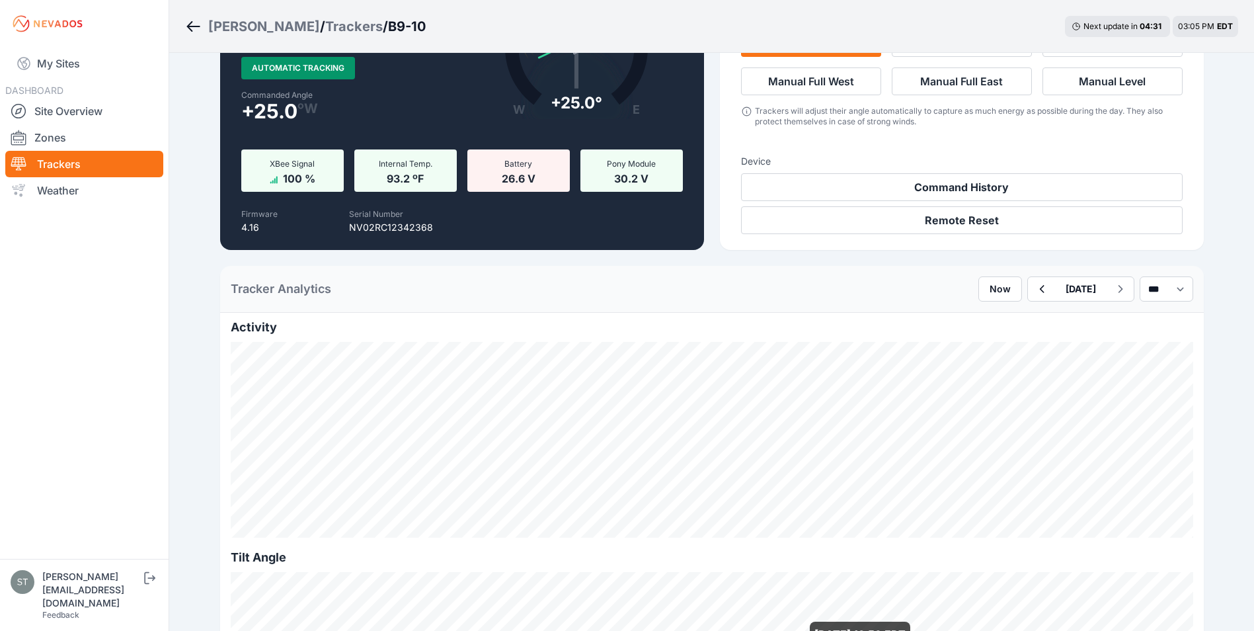
scroll to position [66, 0]
